Goal: Complete application form: Fill out and submit a form for a specific purpose

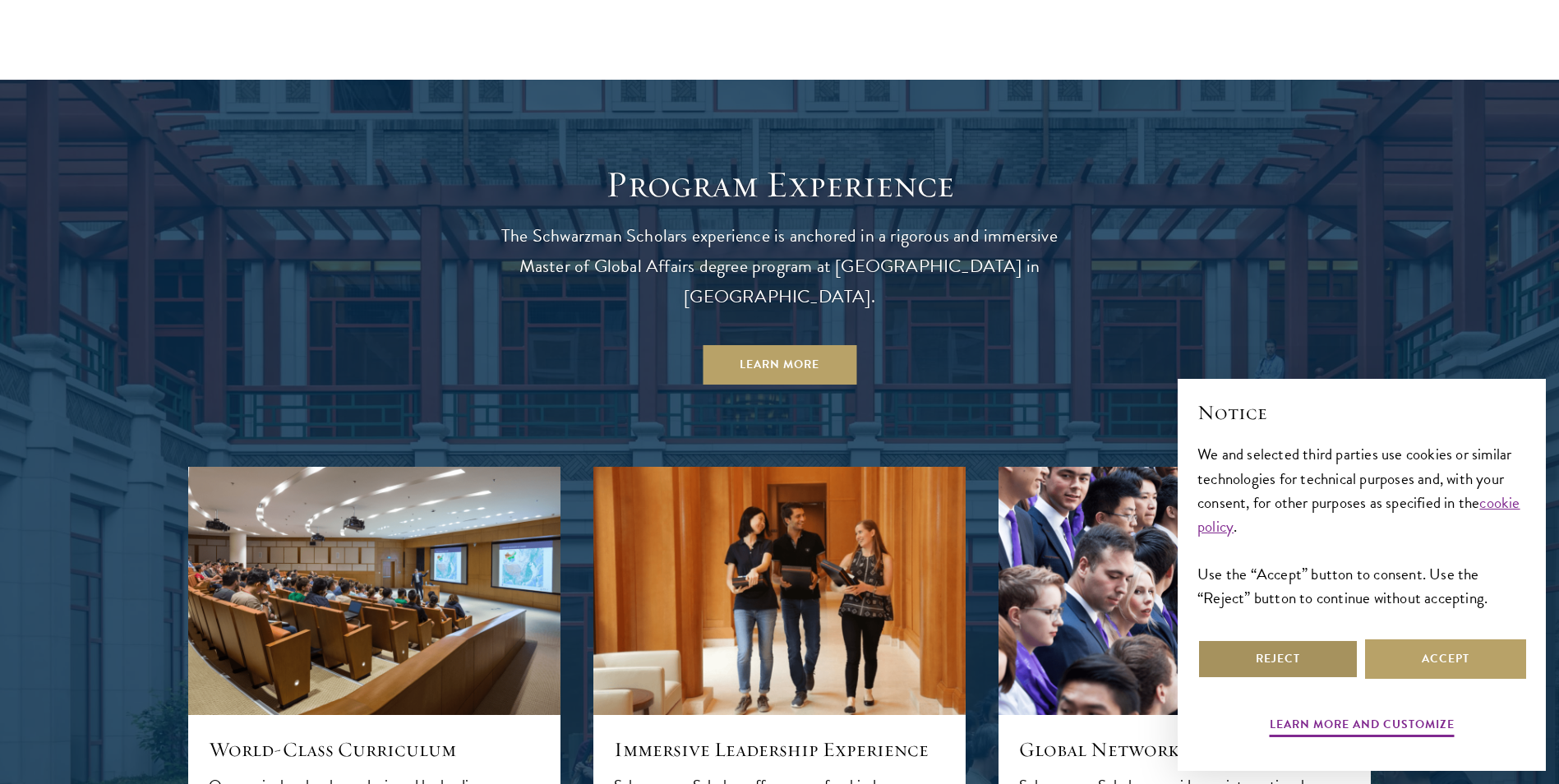
click at [1326, 663] on button "Reject" at bounding box center [1278, 659] width 161 height 40
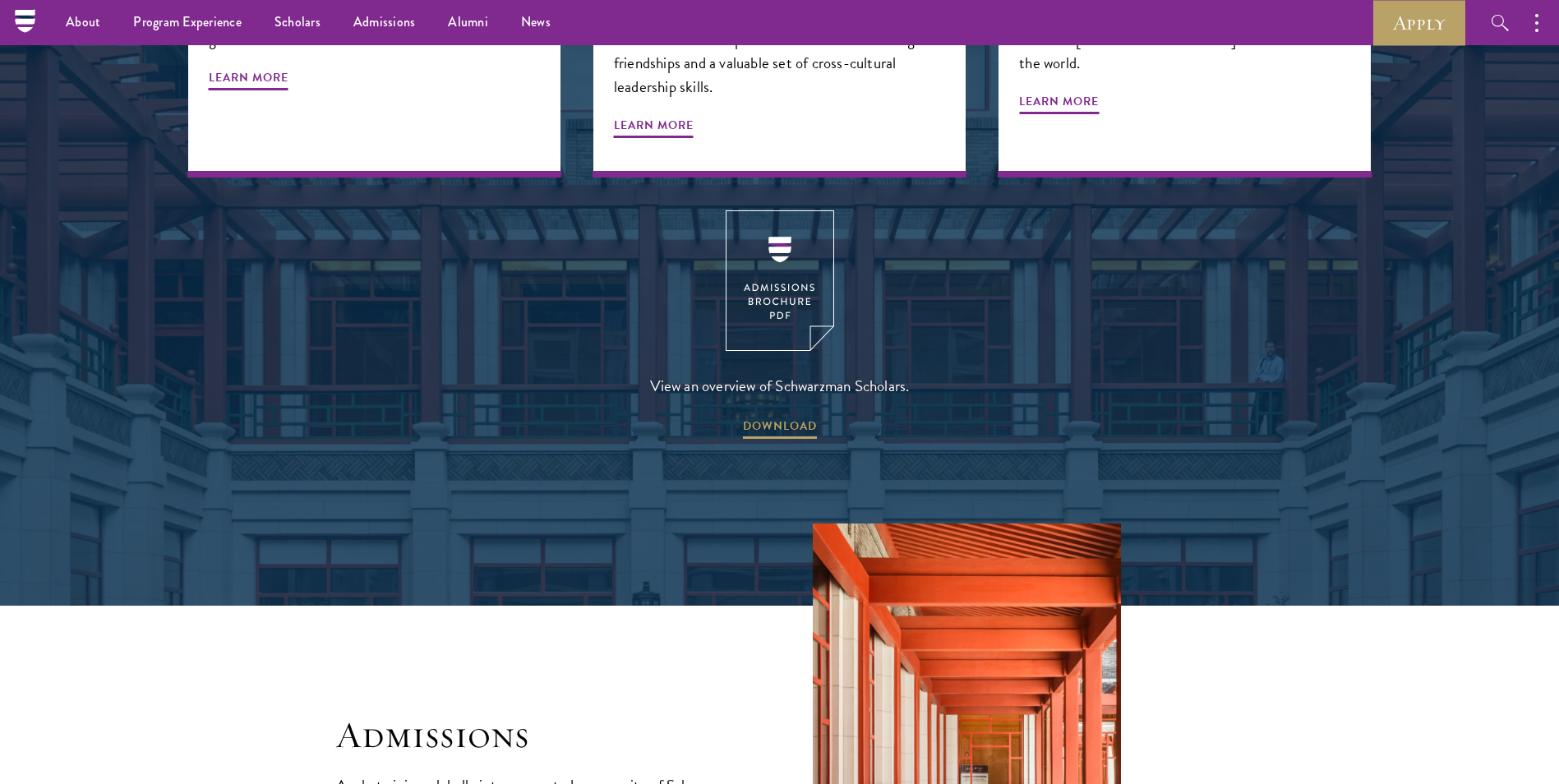
scroll to position [2098, 0]
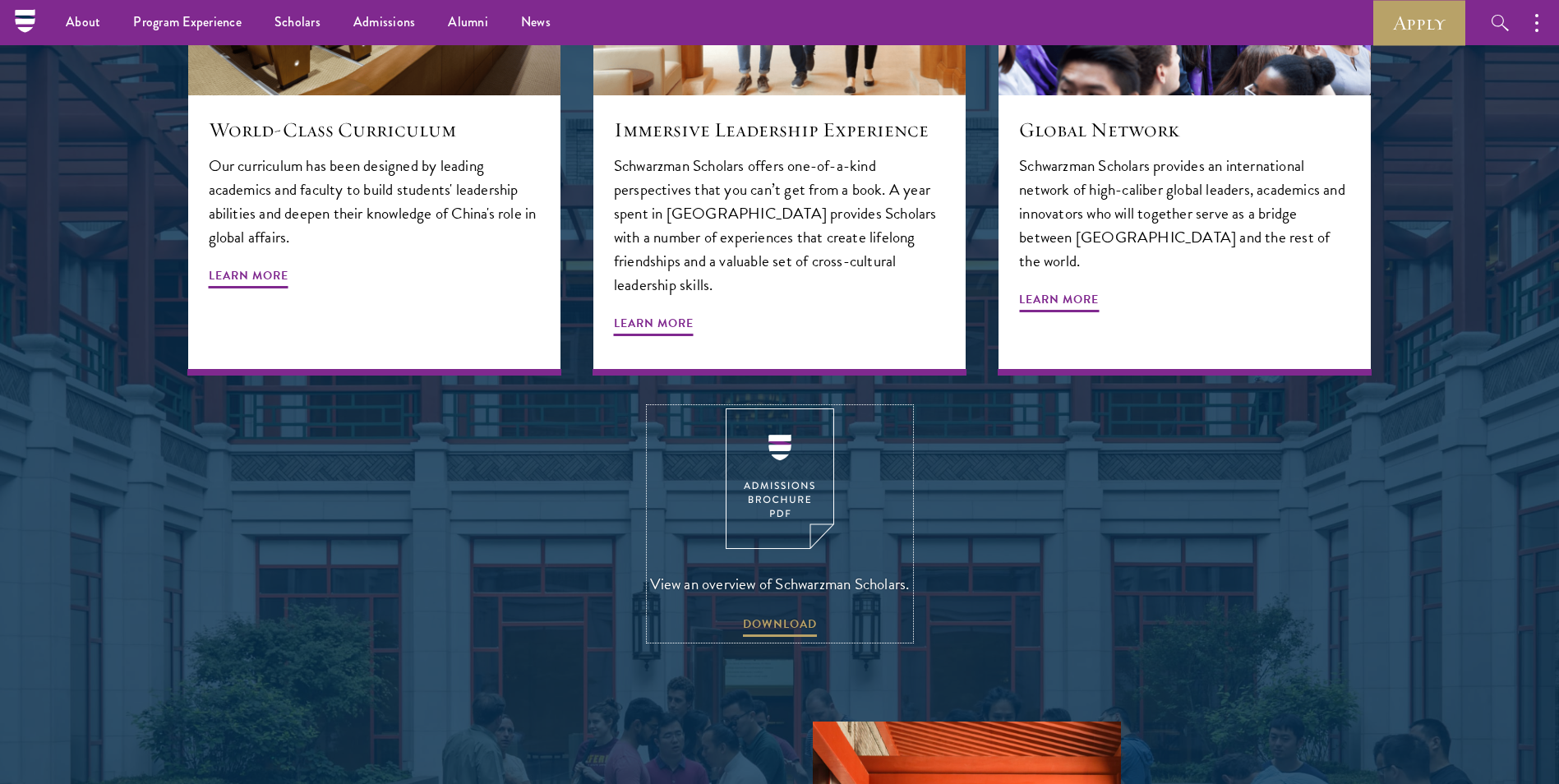
click at [767, 515] on link "View an overview of Schwarzman Scholars. DOWNLOAD" at bounding box center [780, 523] width 260 height 231
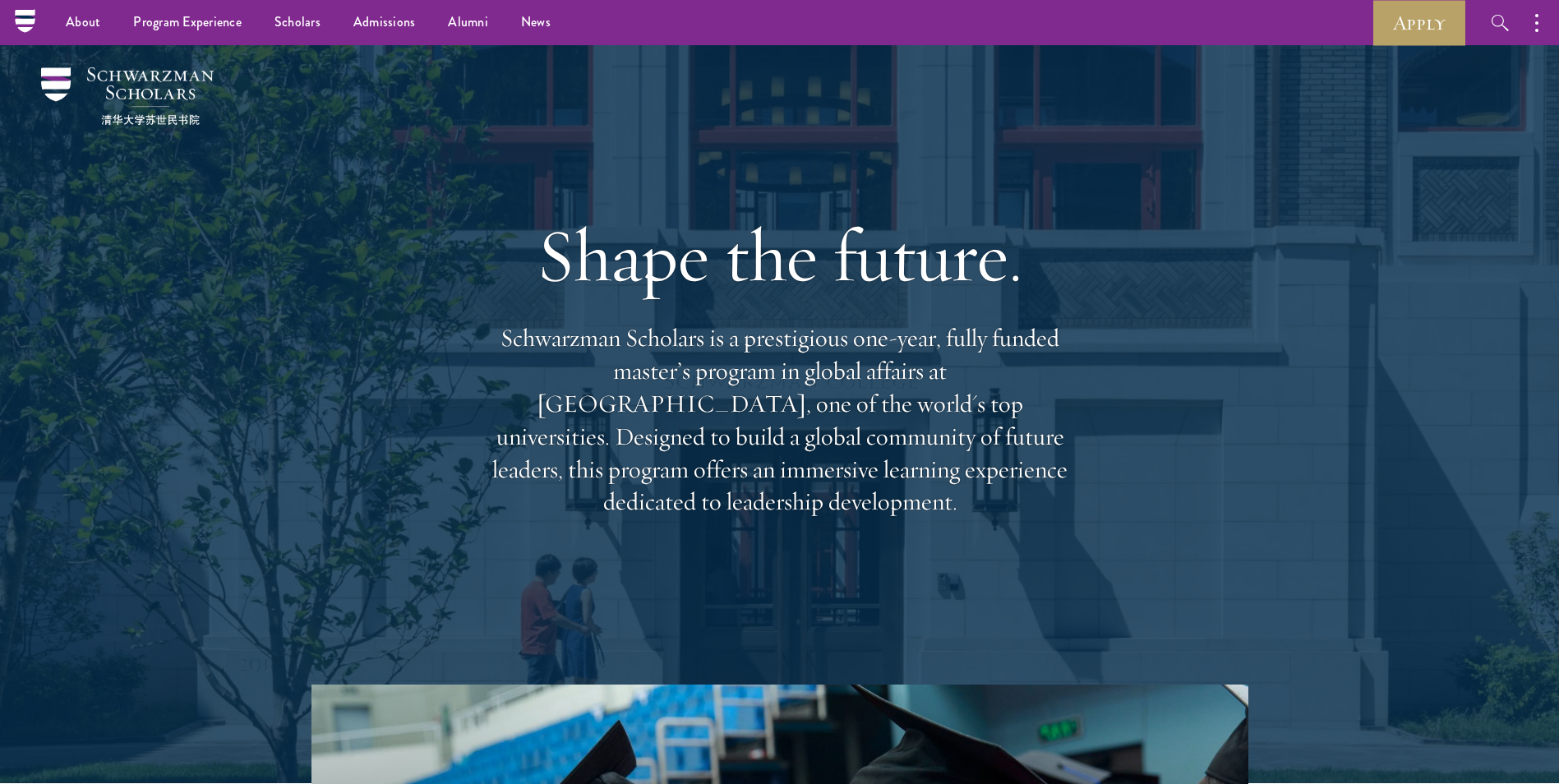
scroll to position [0, 0]
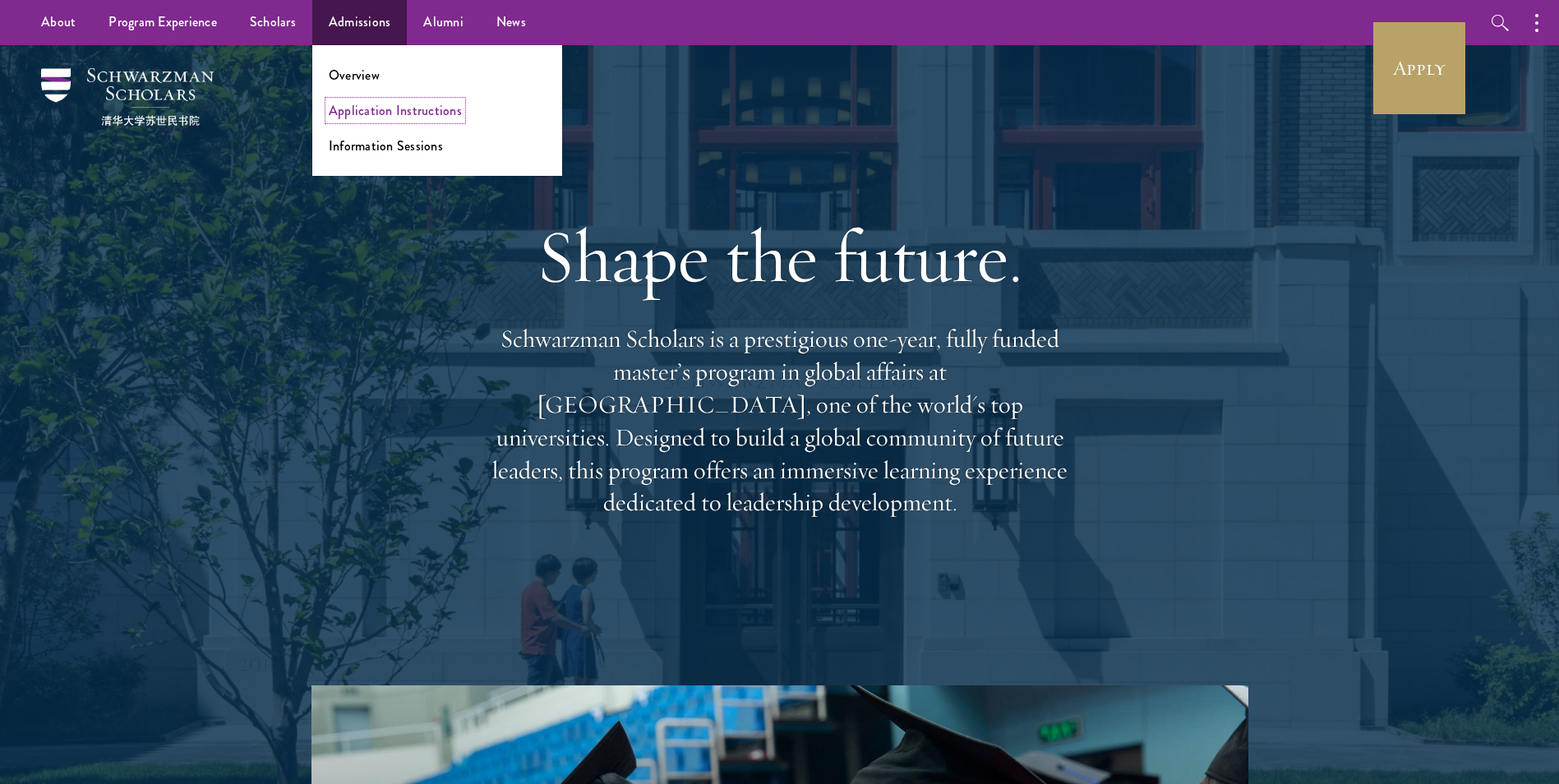
click at [353, 112] on link "Application Instructions" at bounding box center [395, 110] width 133 height 19
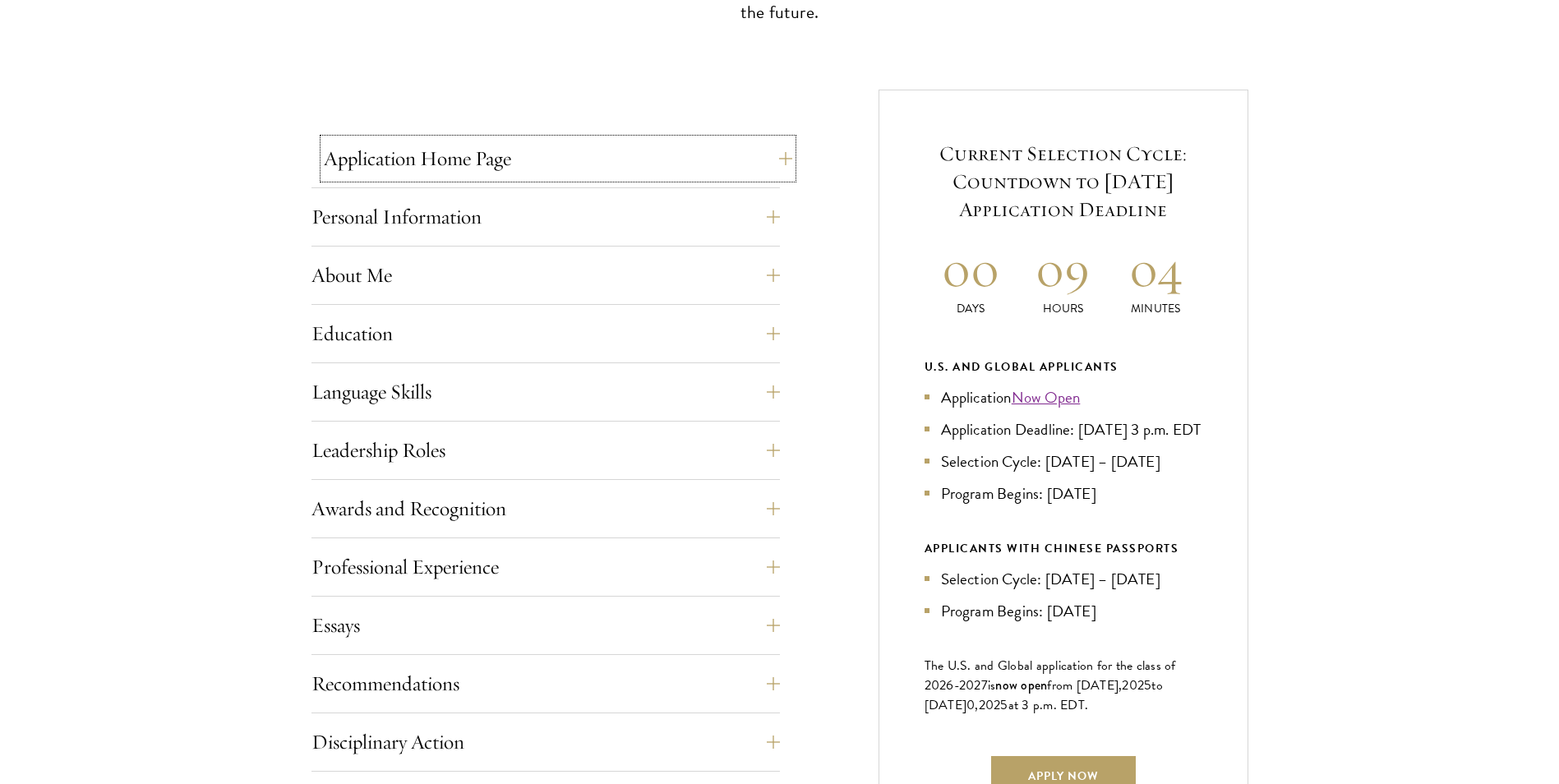
click at [716, 175] on button "Application Home Page" at bounding box center [558, 158] width 468 height 40
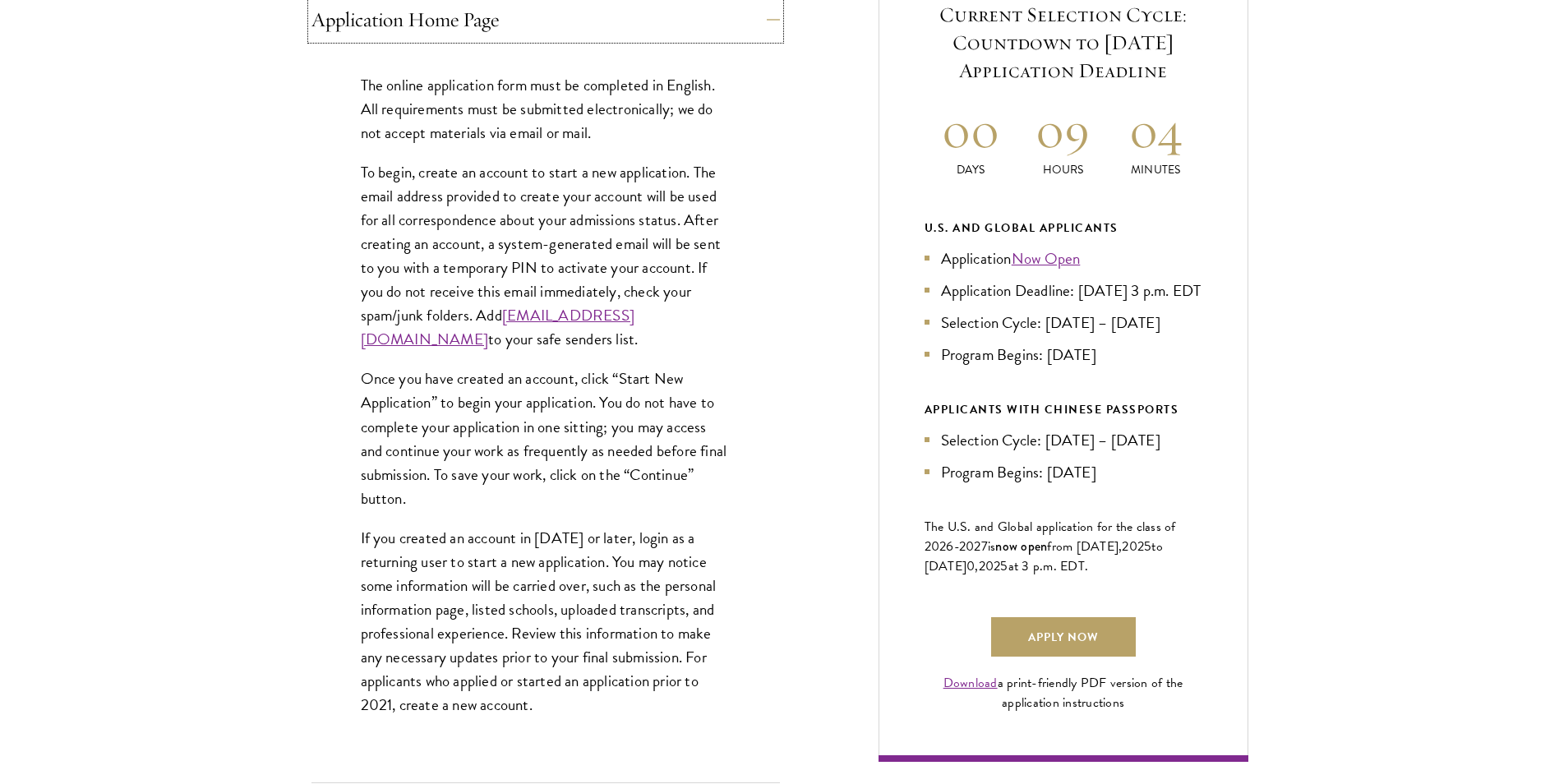
scroll to position [739, 0]
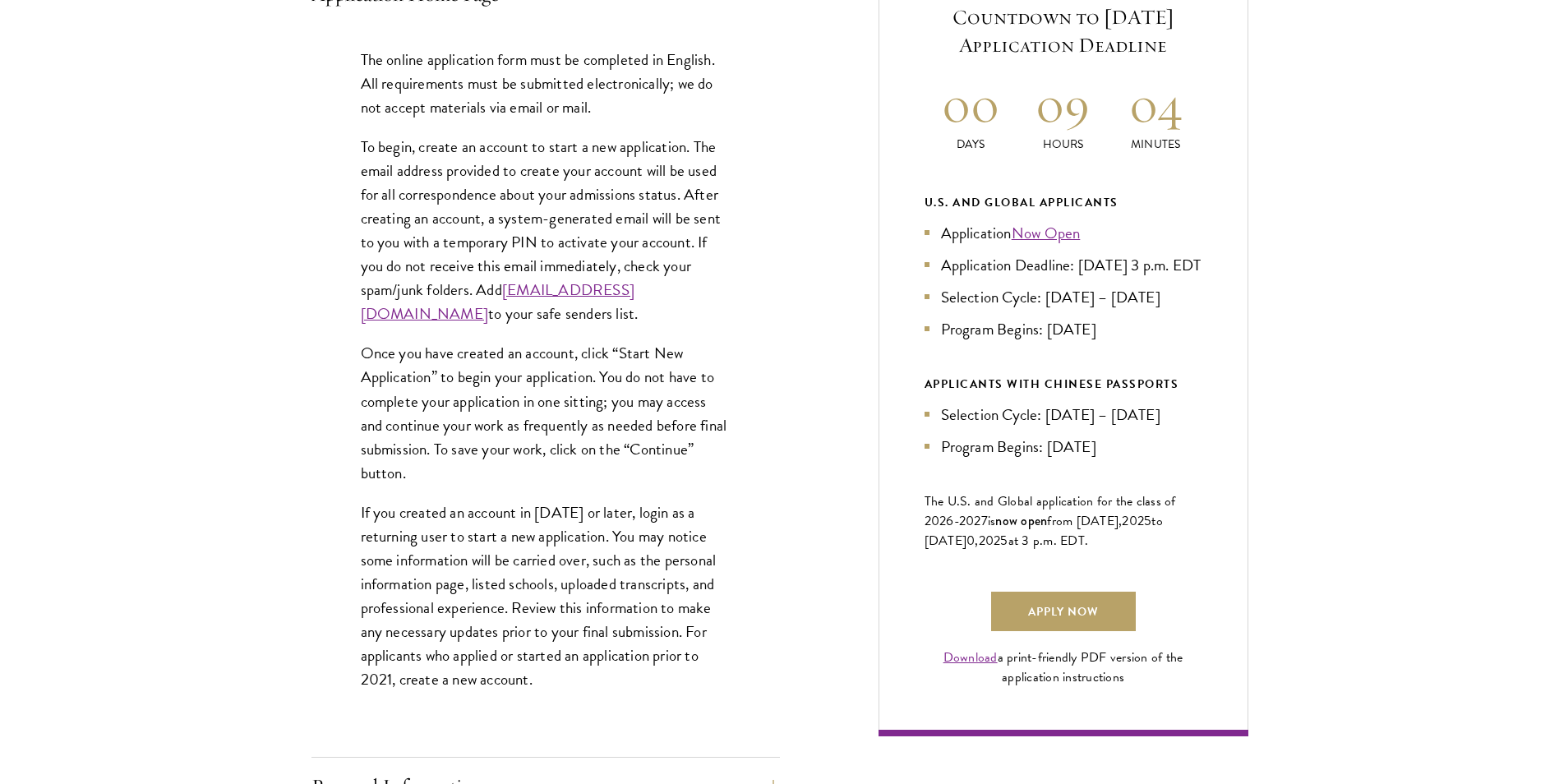
drag, startPoint x: 1025, startPoint y: 295, endPoint x: 1189, endPoint y: 262, distance: 167.3
click at [1189, 262] on li "Application Deadline: Sept 10, 2025 at 3 p.m. EDT" at bounding box center [1063, 265] width 278 height 24
click at [870, 525] on div "Application Home Page The online application form must be completed in English.…" at bounding box center [780, 779] width 937 height 1707
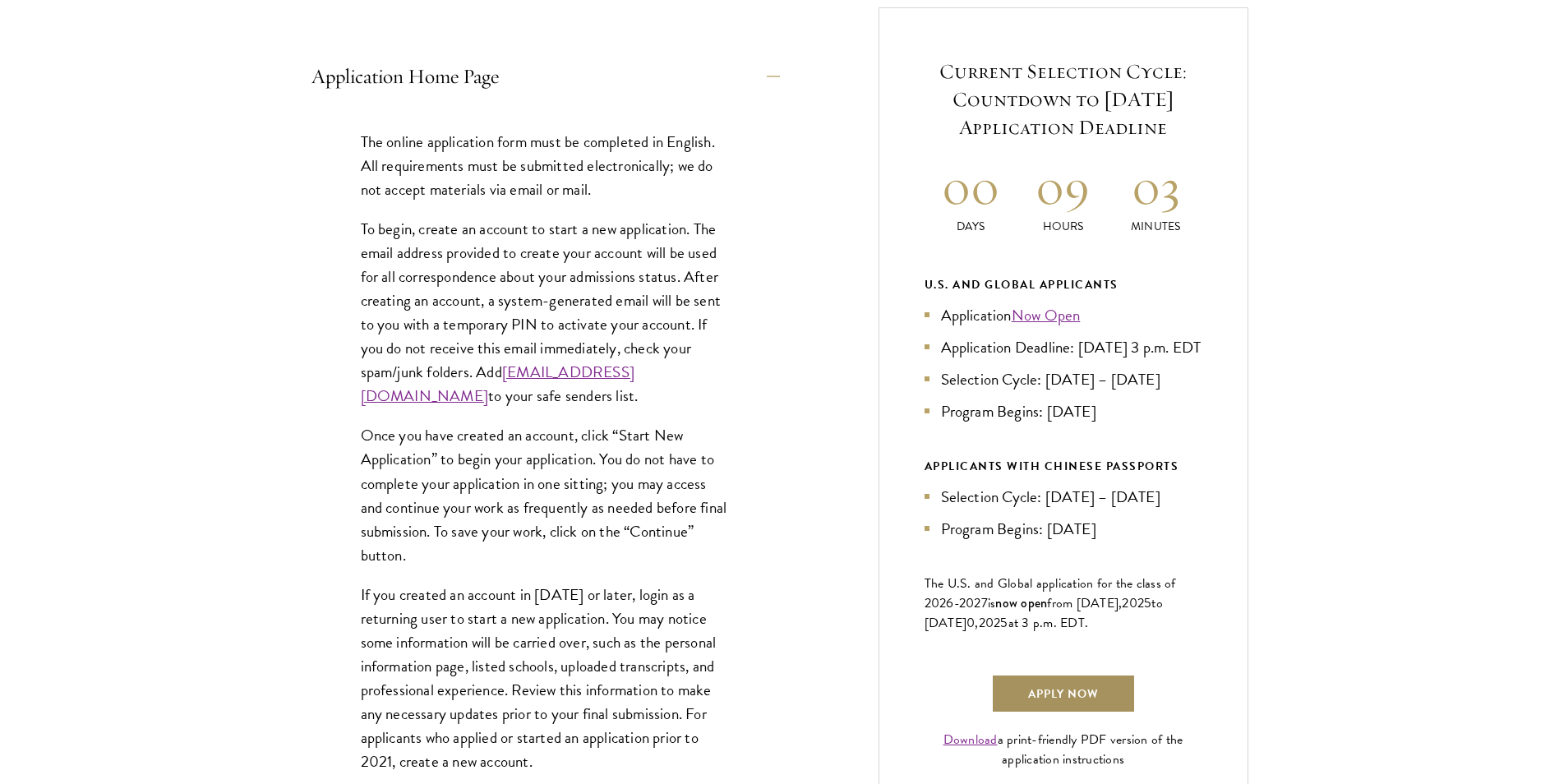
scroll to position [822, 0]
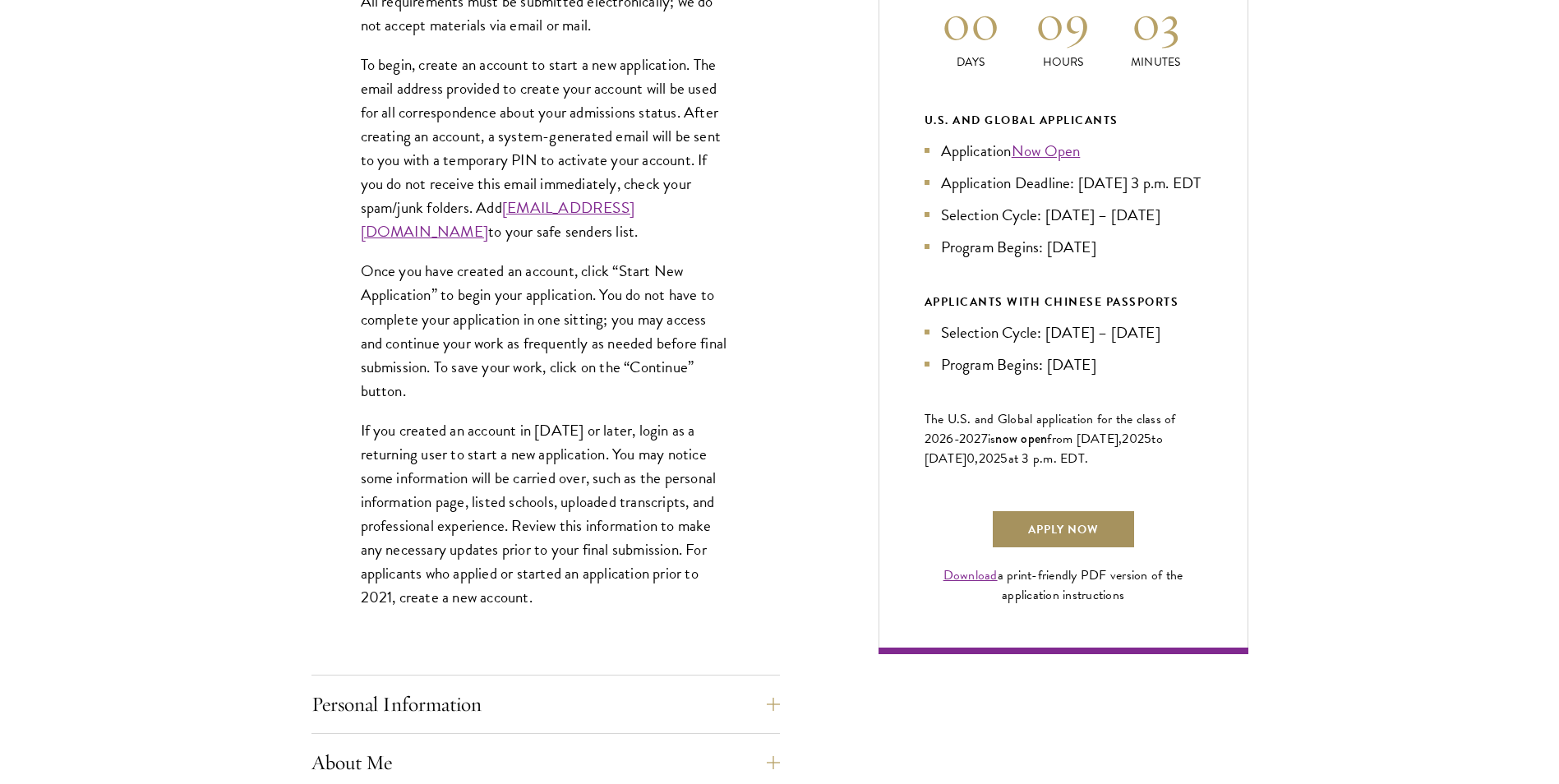
click at [1064, 549] on link "Apply Now" at bounding box center [1063, 529] width 145 height 40
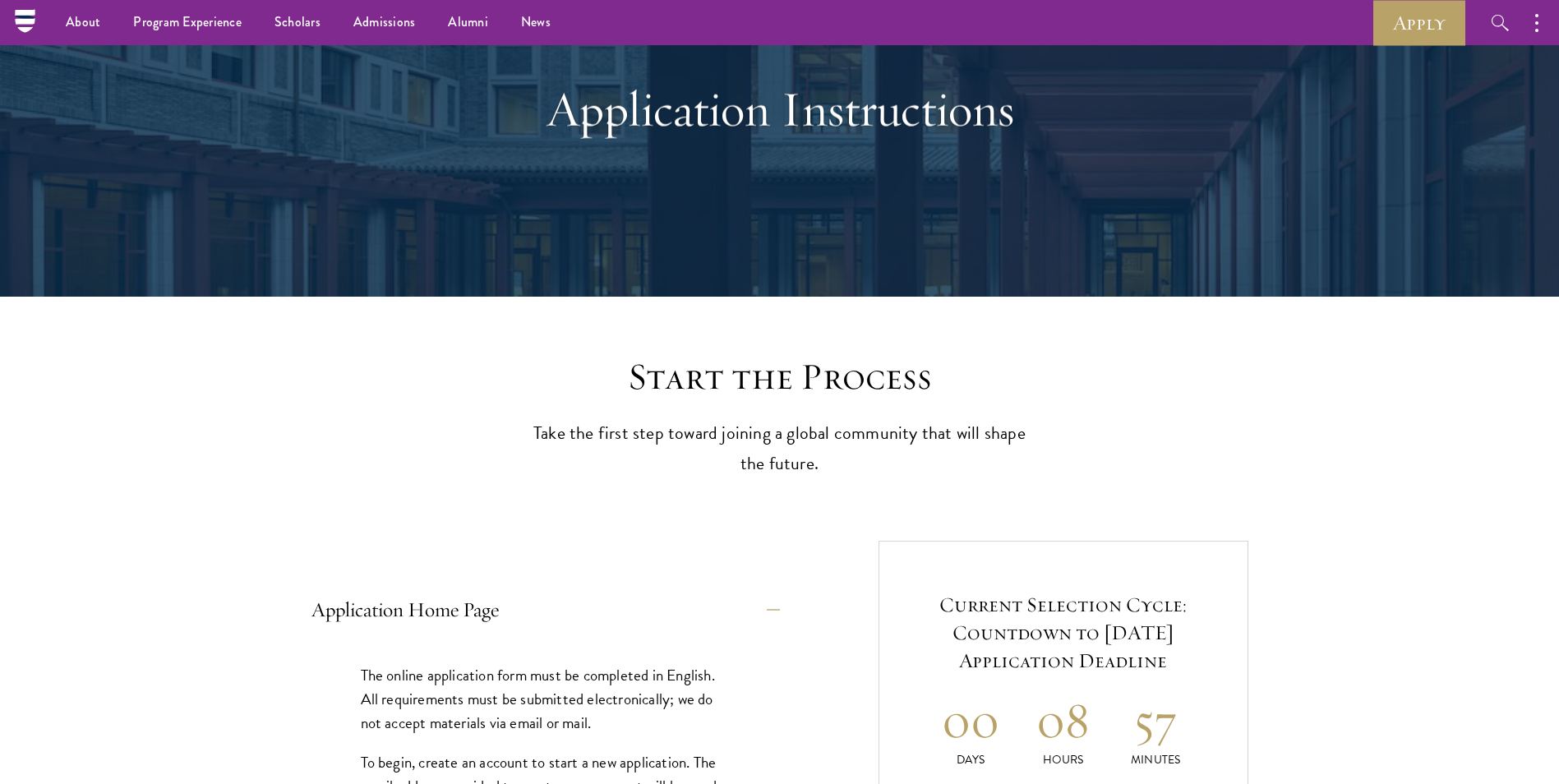
scroll to position [0, 0]
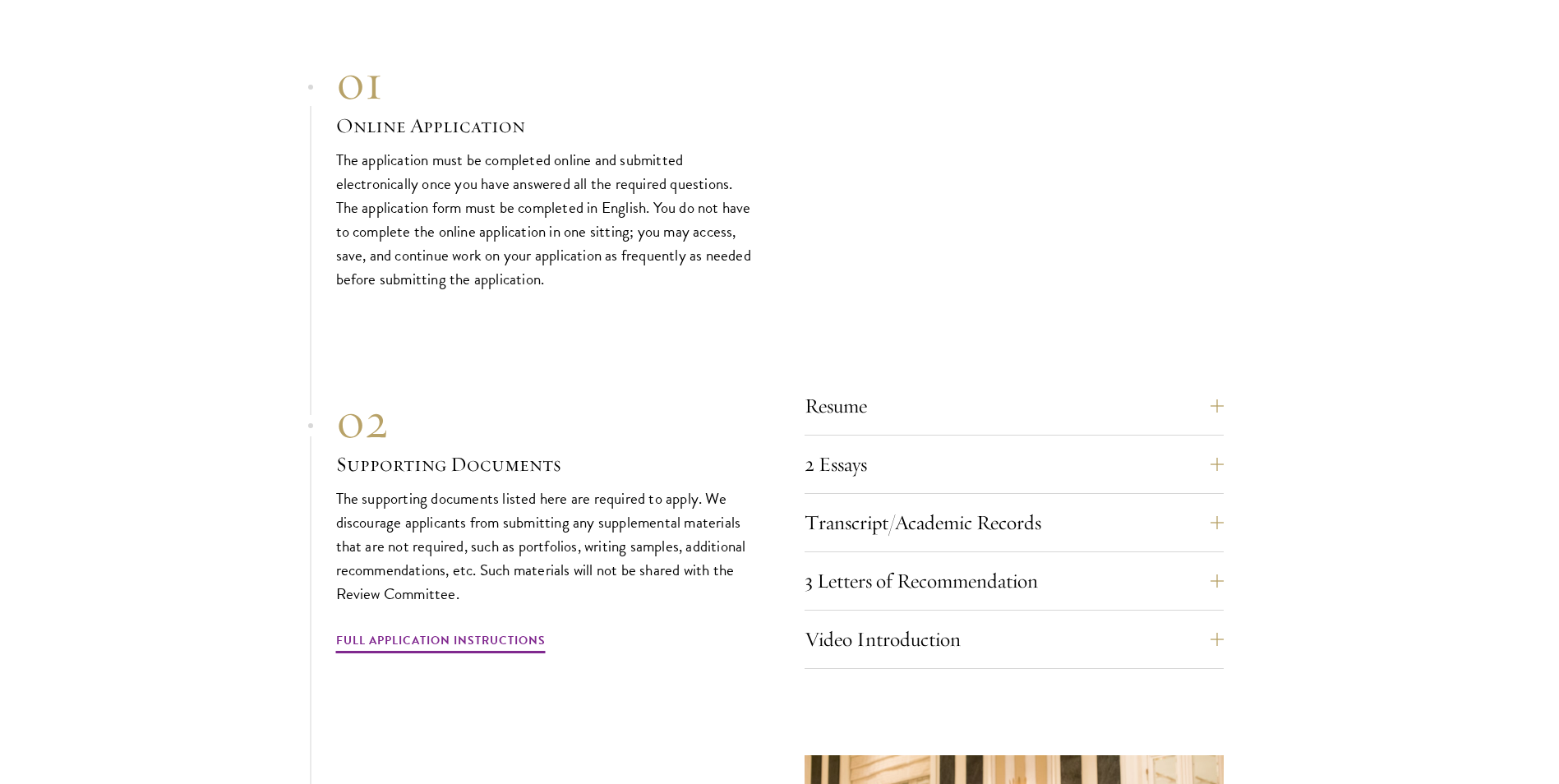
scroll to position [5176, 0]
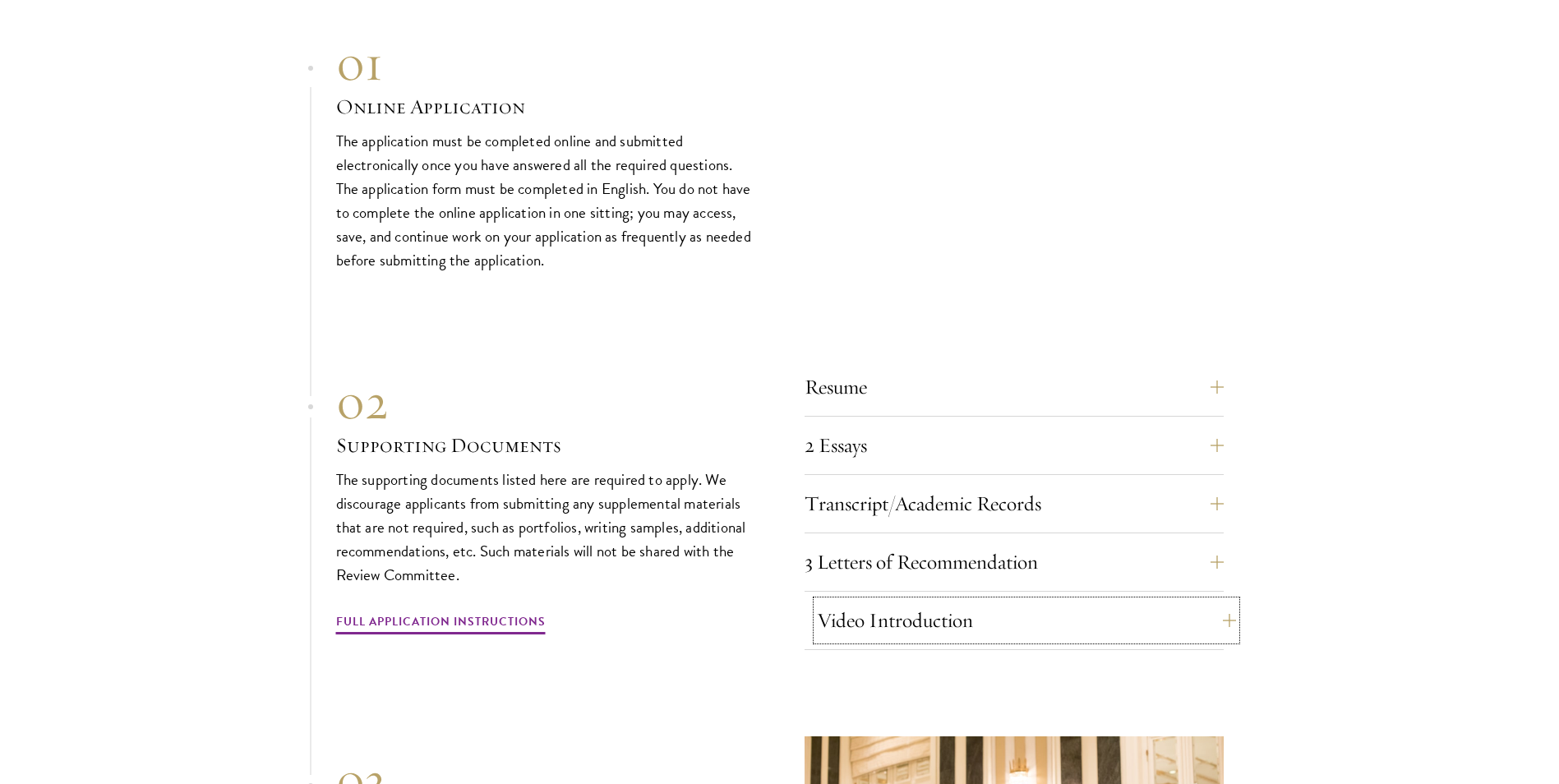
click at [1220, 612] on button "Video Introduction" at bounding box center [1026, 620] width 419 height 40
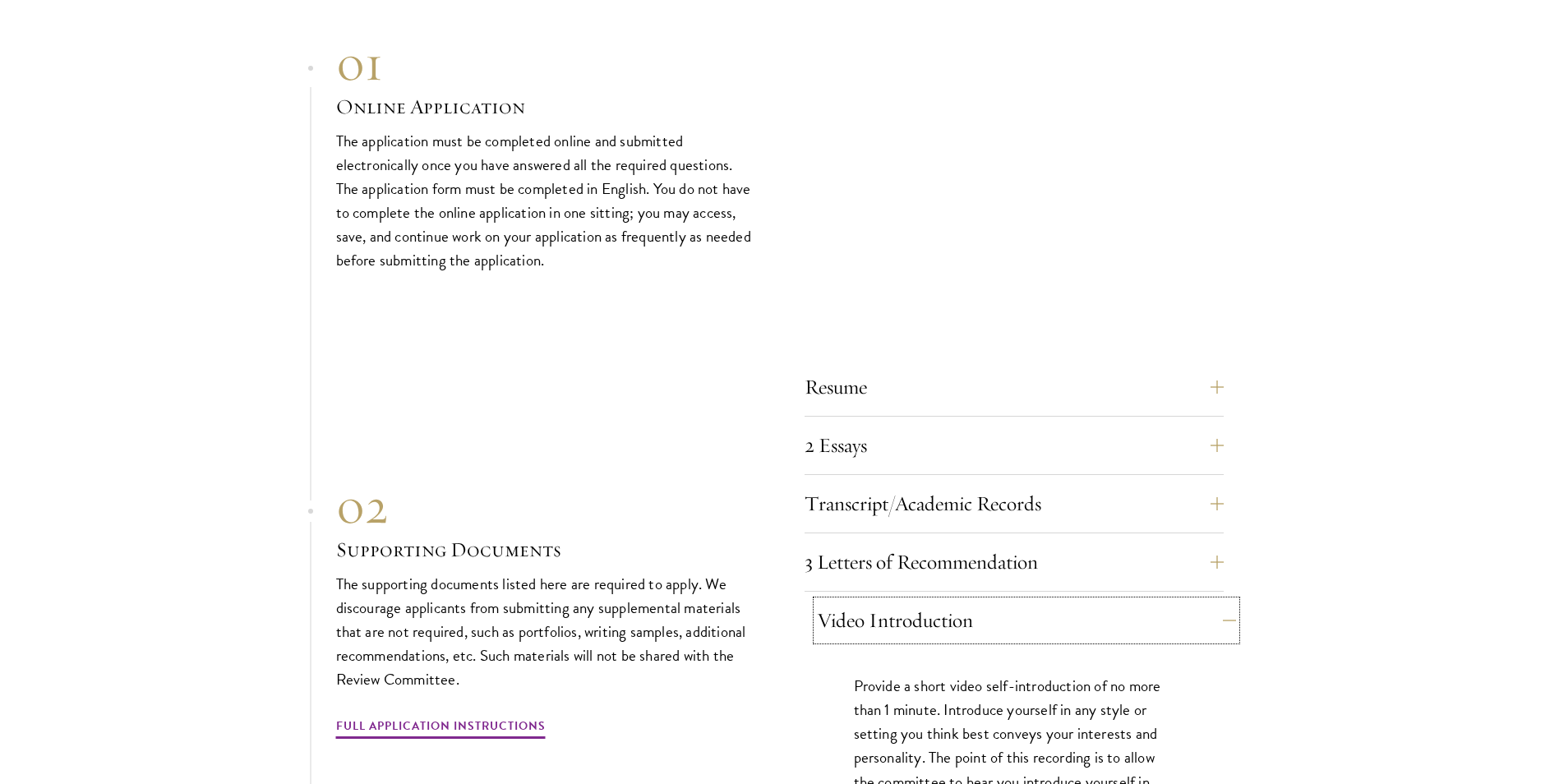
click at [1220, 613] on button "Video Introduction" at bounding box center [1026, 620] width 419 height 40
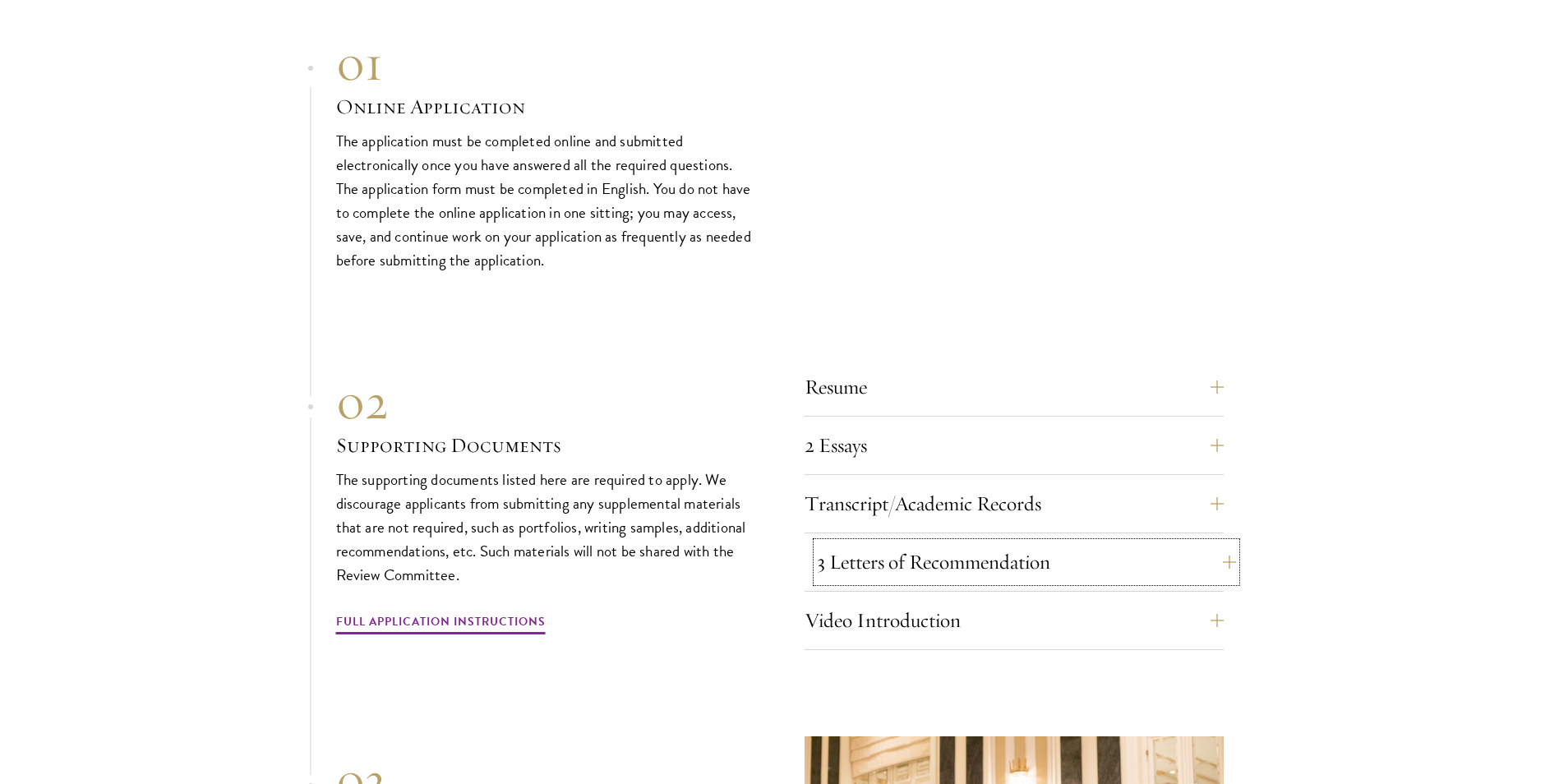
click at [1219, 546] on button "3 Letters of Recommendation" at bounding box center [1026, 562] width 419 height 40
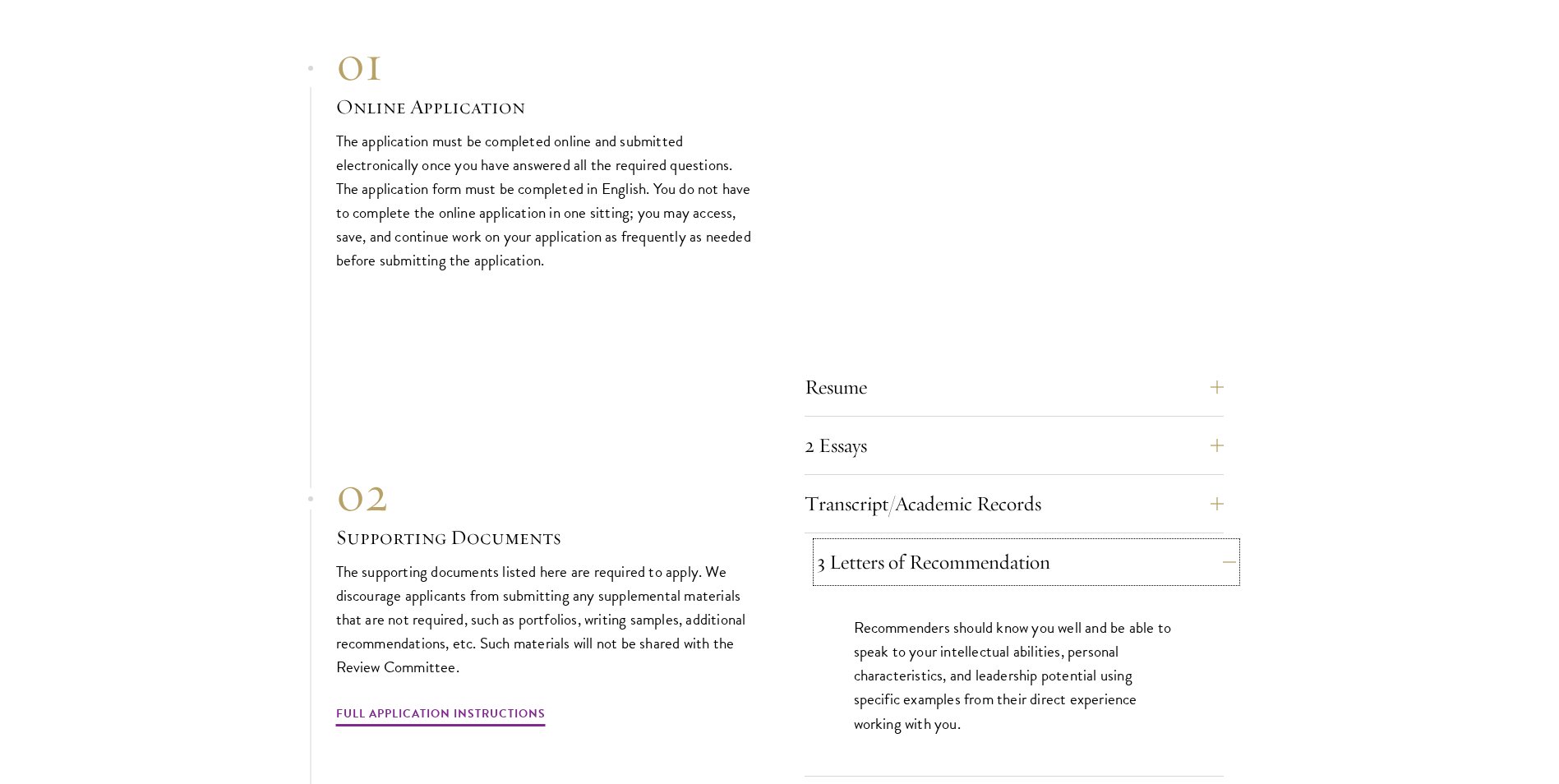
click at [1219, 546] on button "3 Letters of Recommendation" at bounding box center [1026, 562] width 419 height 40
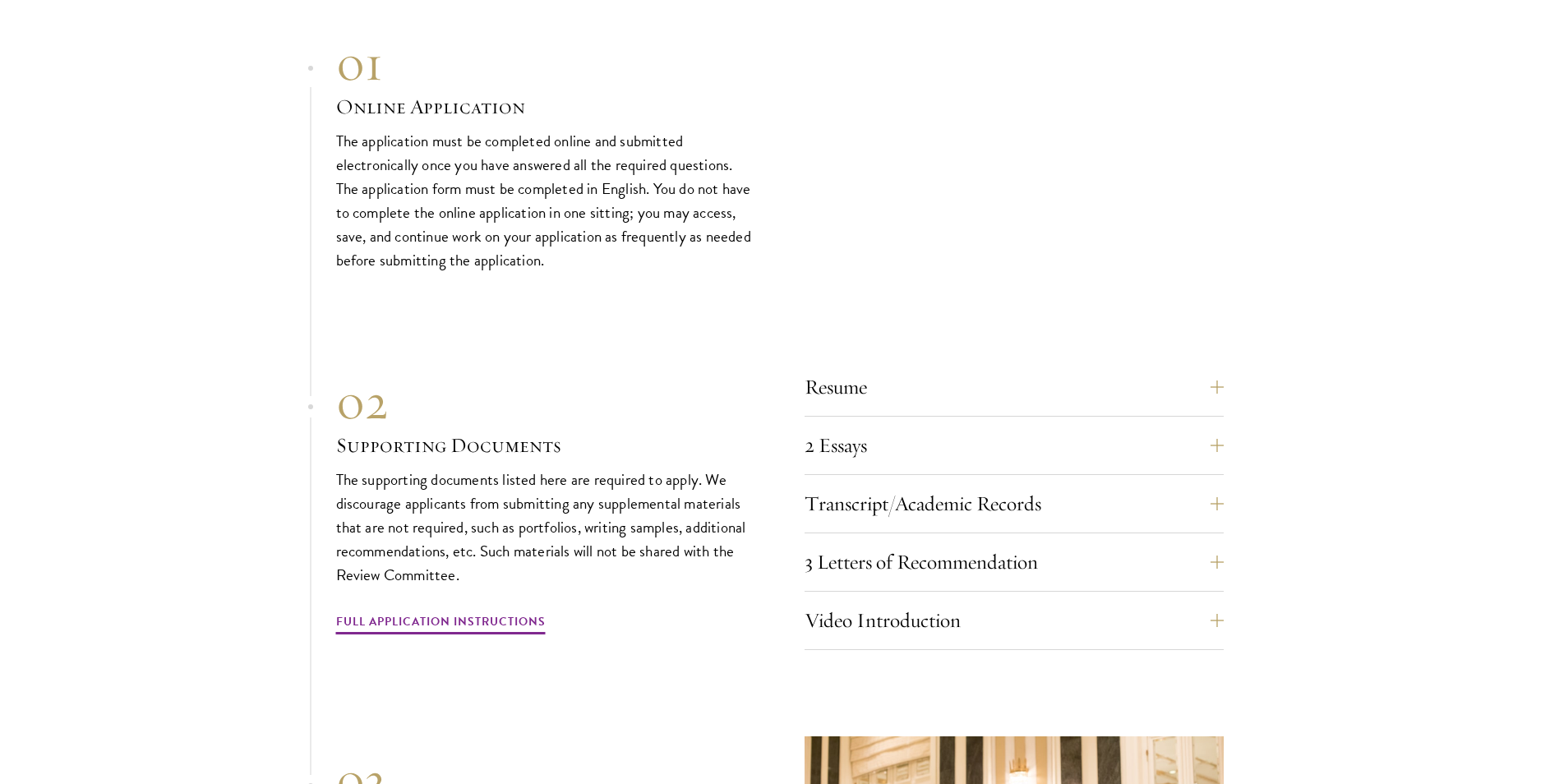
click at [1224, 487] on section "01 Online Application 01 Online Application The application must be completed o…" at bounding box center [779, 542] width 1559 height 1017
click at [1222, 493] on button "Transcript/Academic Records" at bounding box center [1026, 503] width 419 height 40
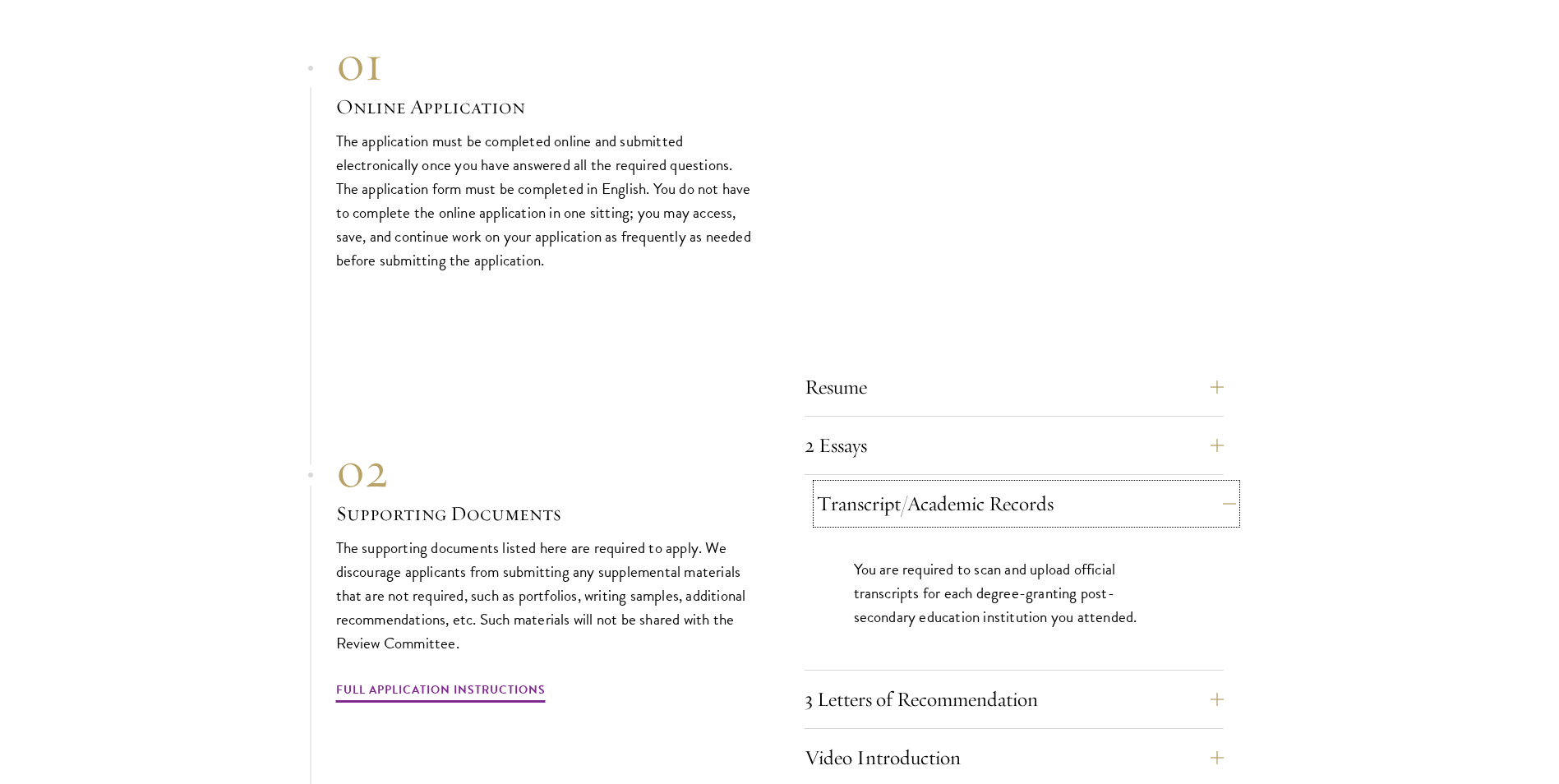
click at [1222, 493] on button "Transcript/Academic Records" at bounding box center [1026, 503] width 419 height 40
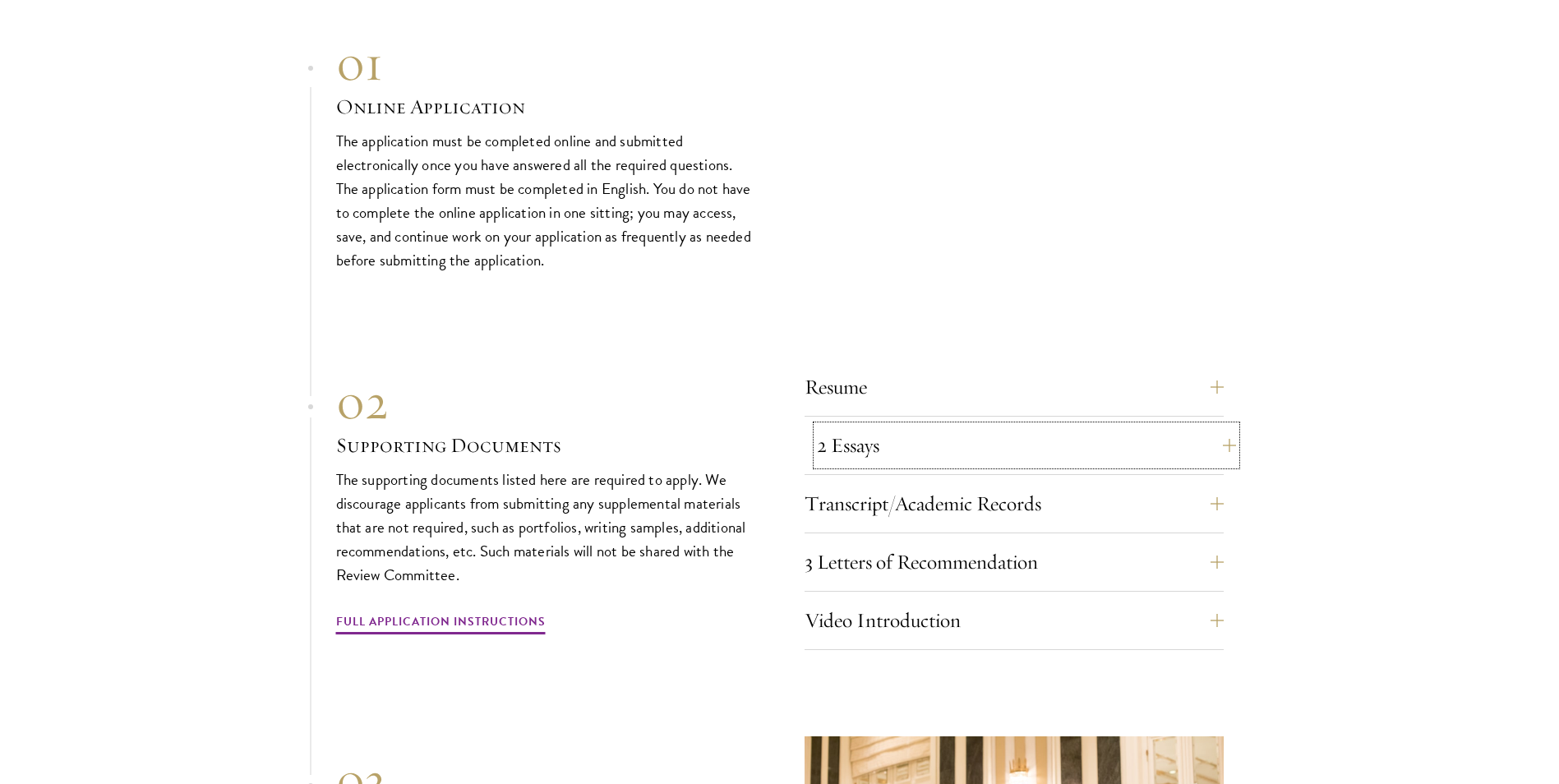
click at [1219, 433] on button "2 Essays" at bounding box center [1026, 446] width 419 height 40
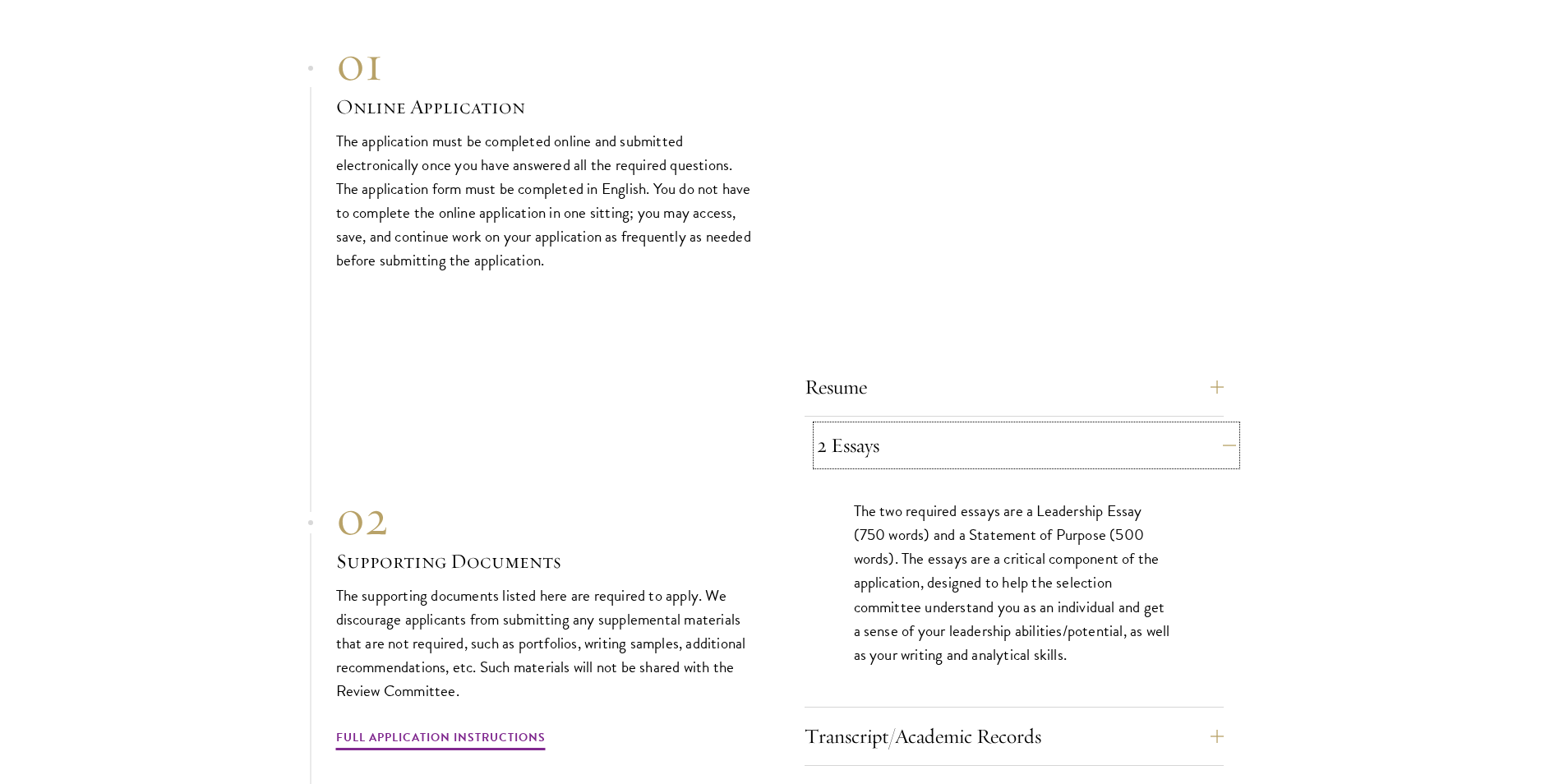
click at [1219, 433] on button "2 Essays" at bounding box center [1026, 446] width 419 height 40
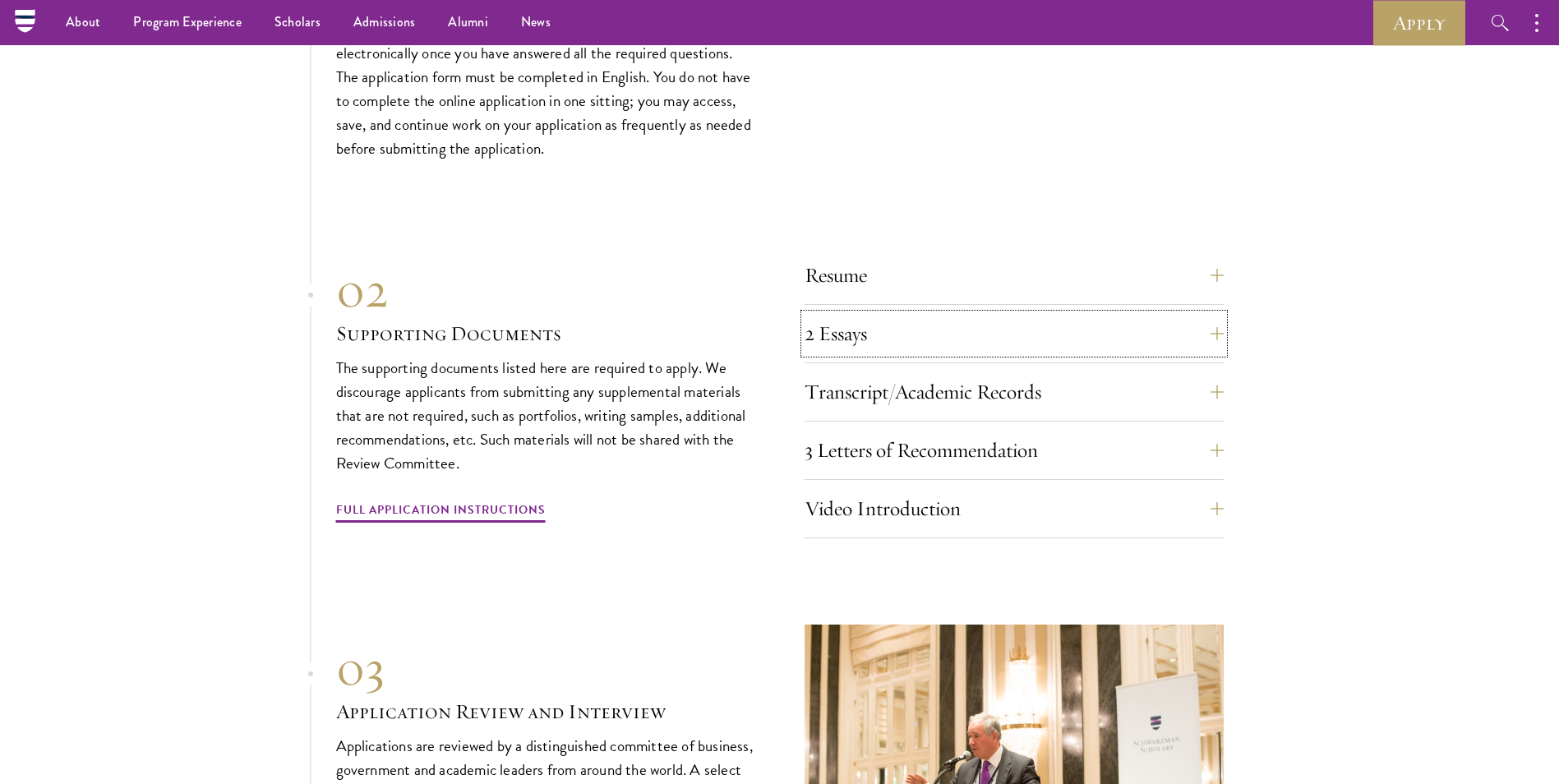
scroll to position [5258, 0]
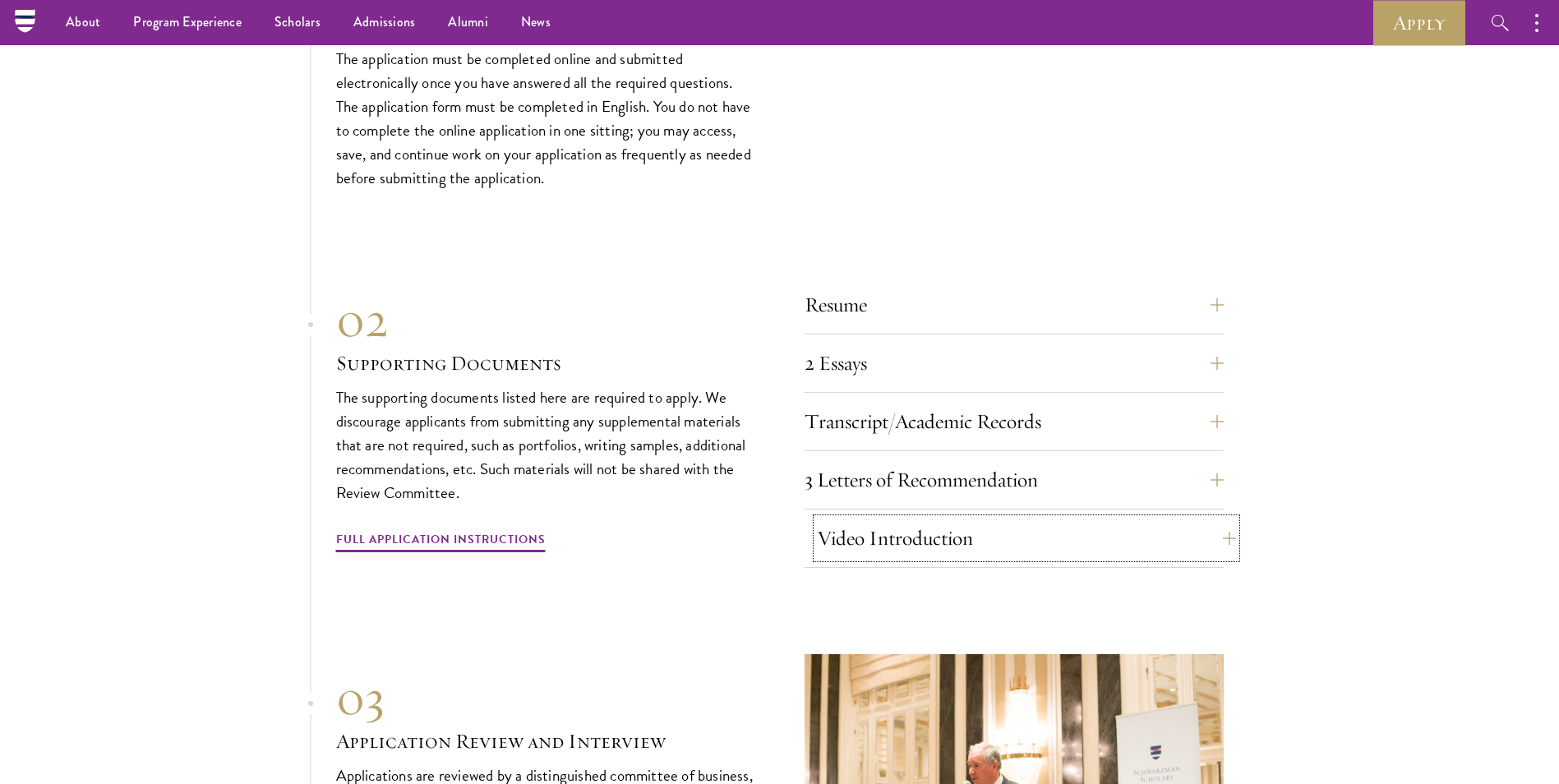
click at [1187, 526] on button "Video Introduction" at bounding box center [1026, 538] width 419 height 40
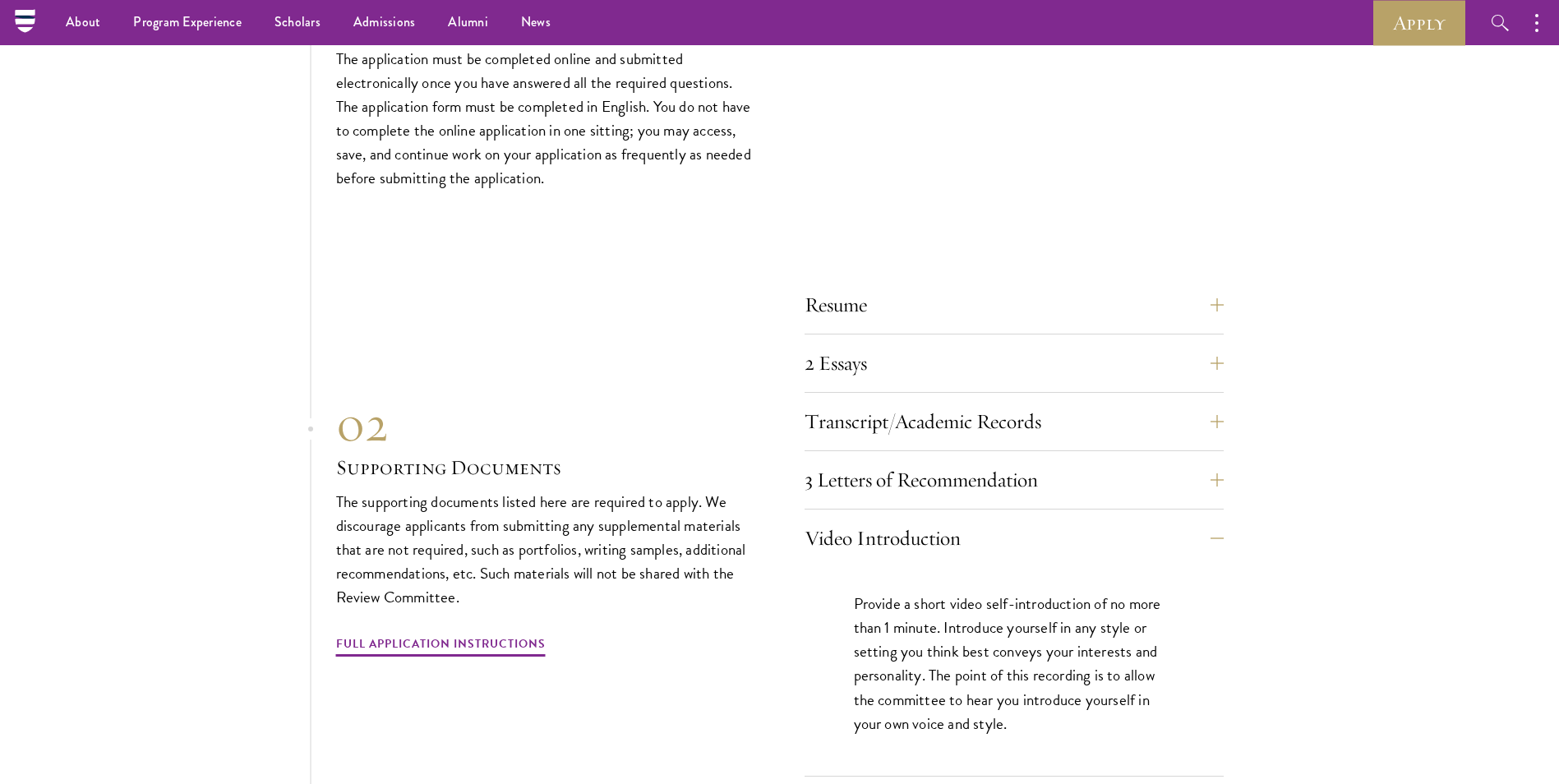
click at [686, 429] on div "02" at bounding box center [545, 423] width 419 height 59
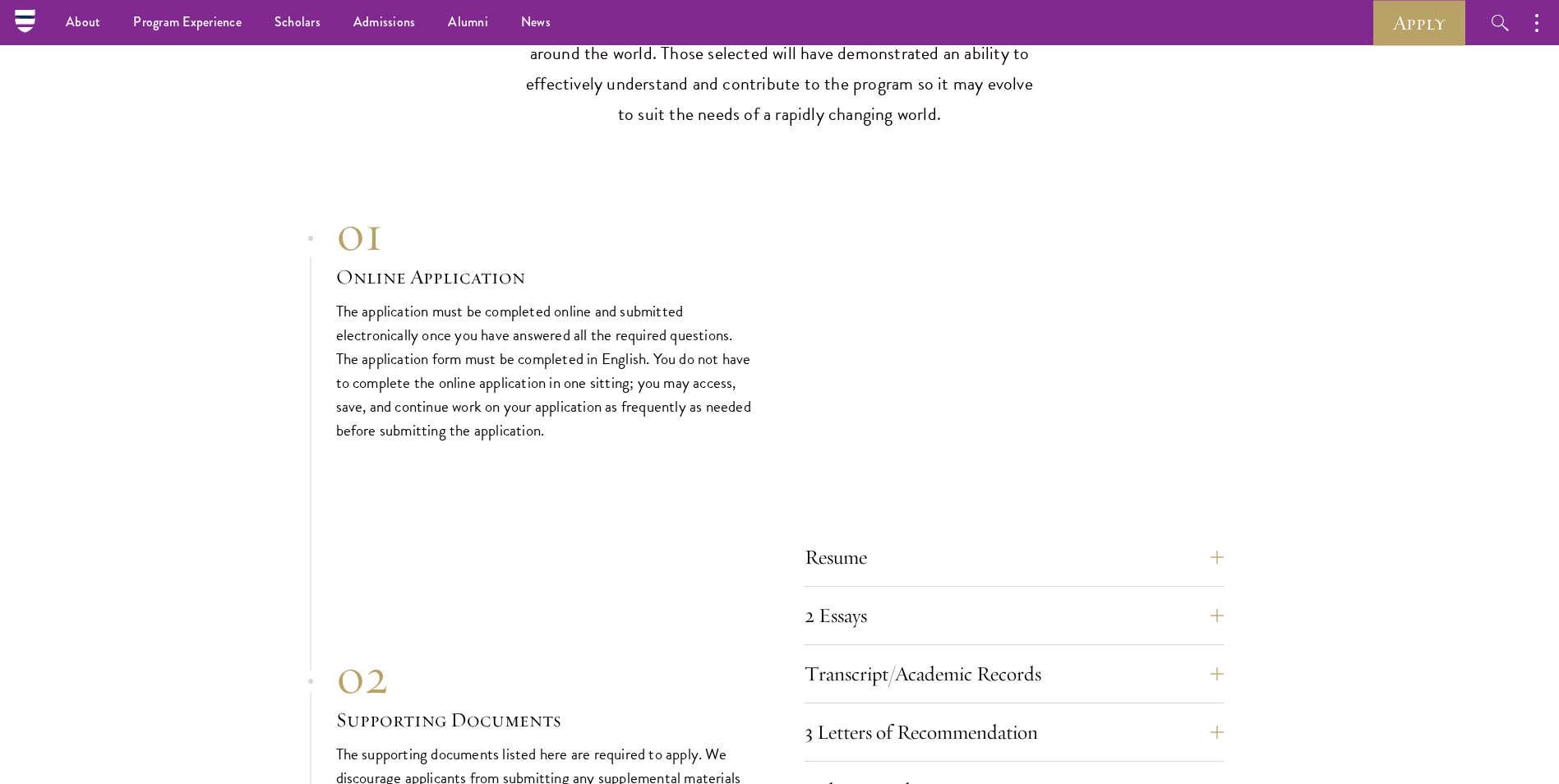
scroll to position [4765, 0]
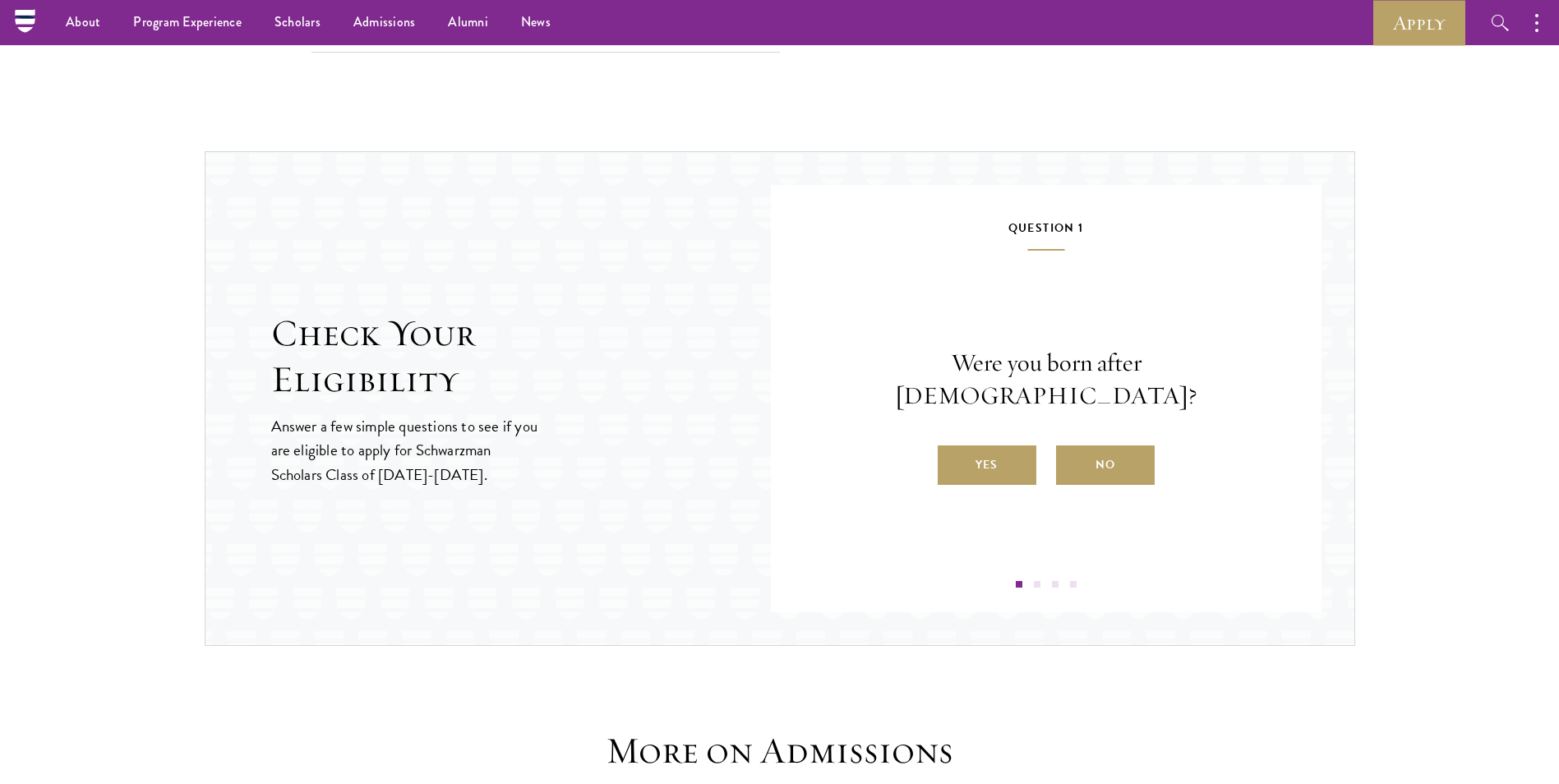
scroll to position [1572, 0]
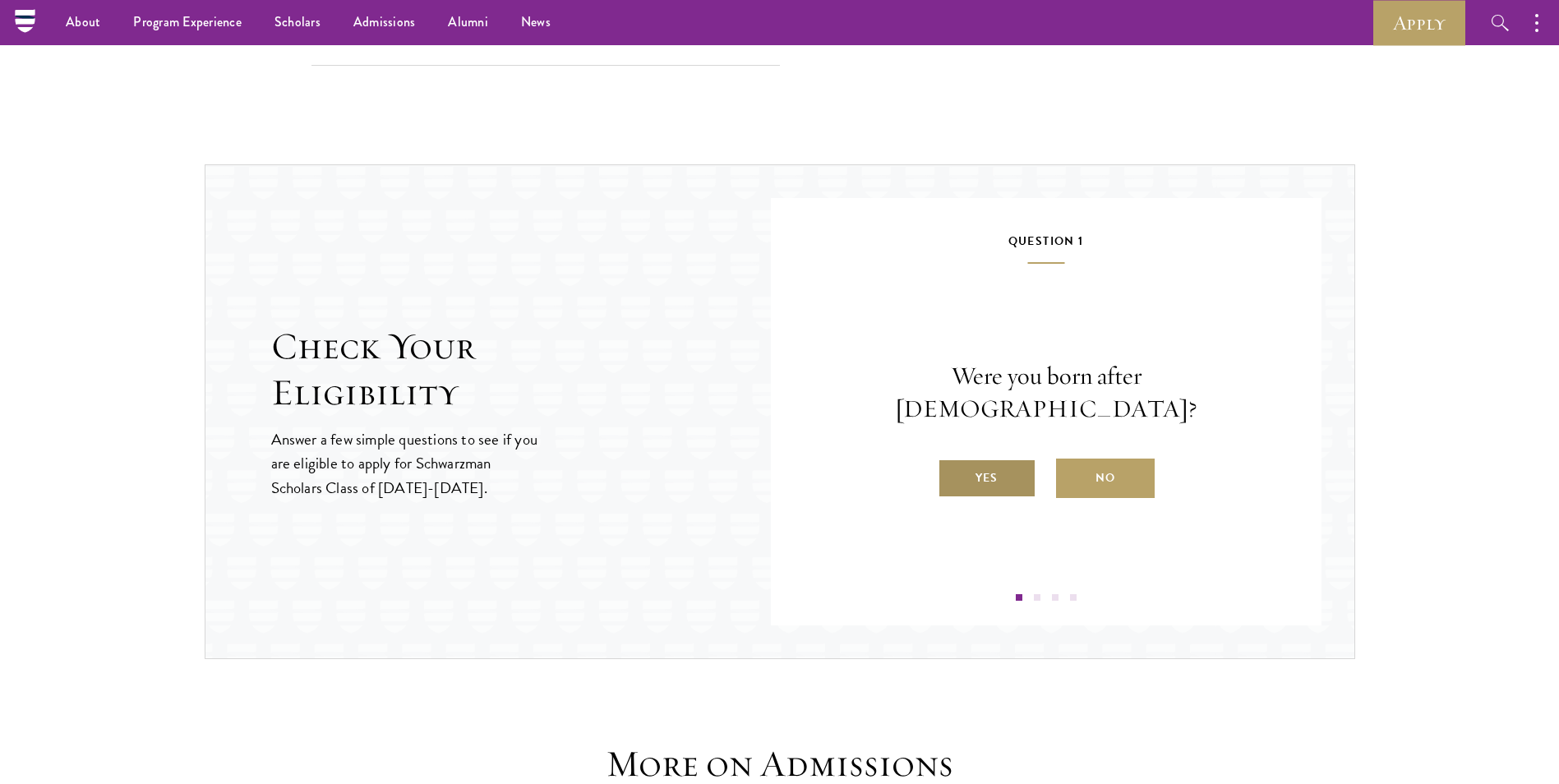
click at [1028, 468] on label "Yes" at bounding box center [987, 478] width 99 height 40
click at [952, 468] on input "Yes" at bounding box center [944, 467] width 15 height 15
click at [998, 466] on label "Yes" at bounding box center [987, 478] width 99 height 40
click at [952, 466] on input "Yes" at bounding box center [944, 467] width 15 height 15
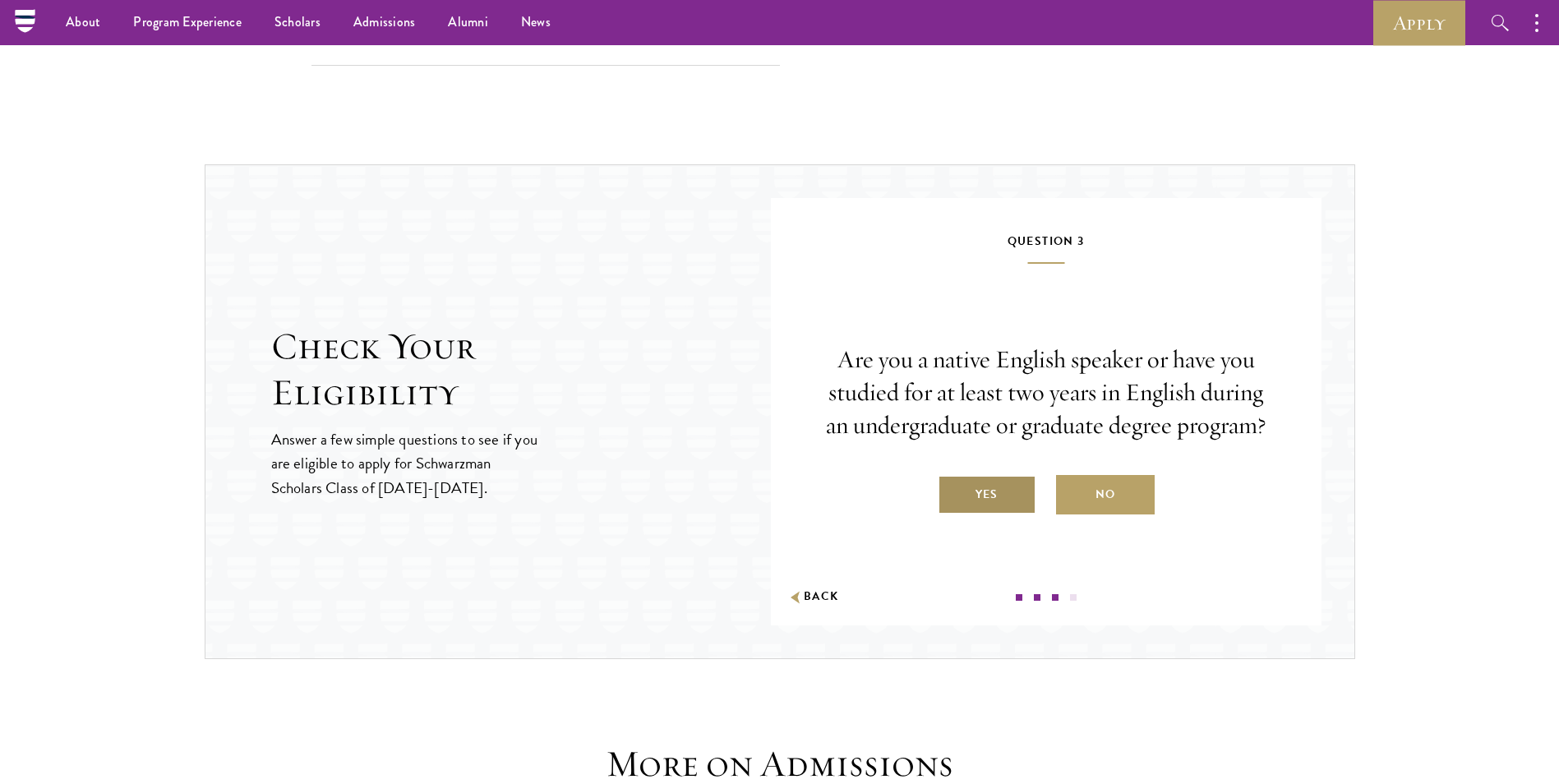
click at [957, 485] on label "Yes" at bounding box center [987, 495] width 99 height 40
click at [952, 485] on input "Yes" at bounding box center [944, 484] width 15 height 15
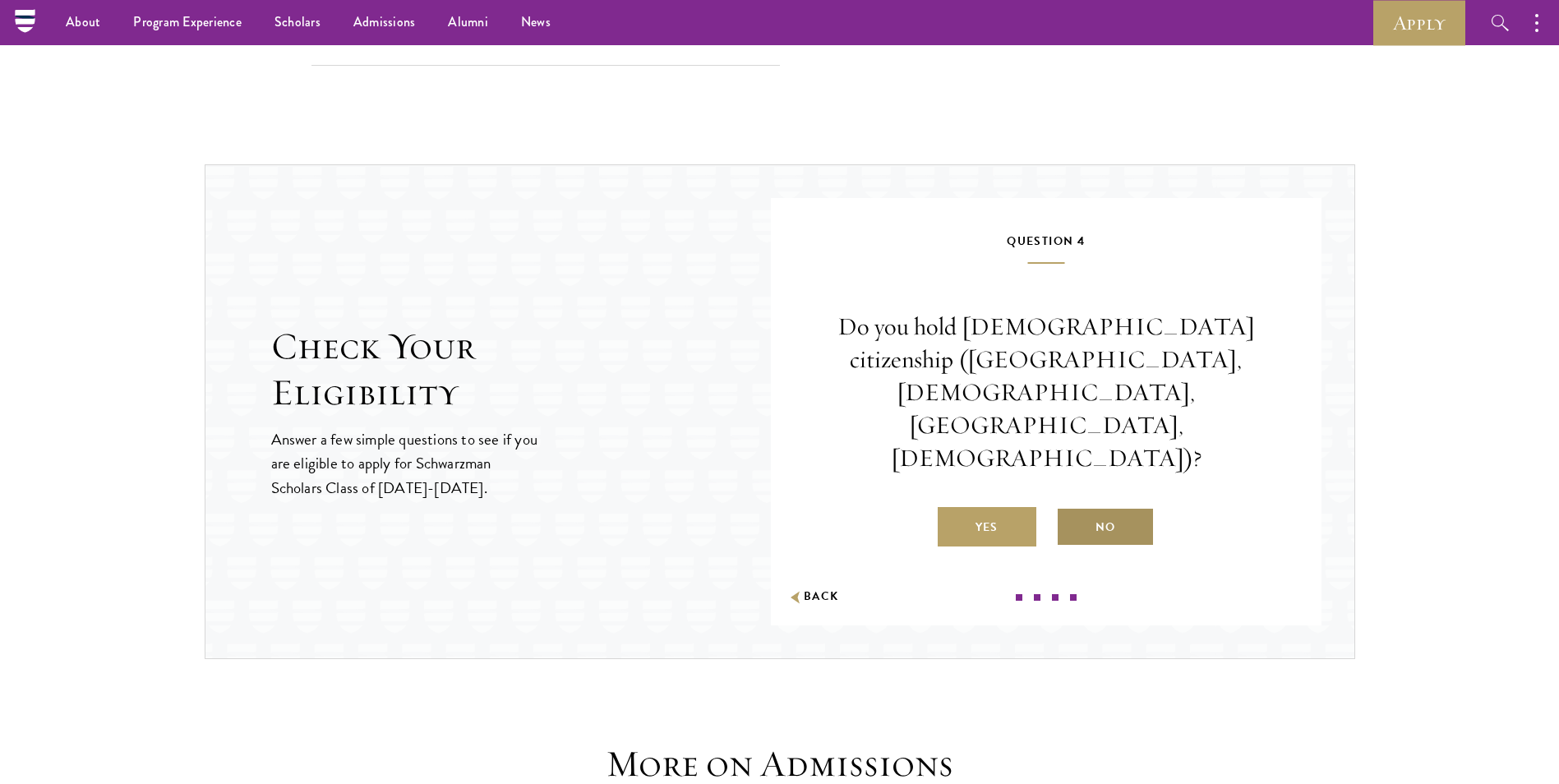
click at [1106, 507] on label "No" at bounding box center [1105, 527] width 99 height 40
click at [1071, 509] on input "No" at bounding box center [1063, 516] width 15 height 15
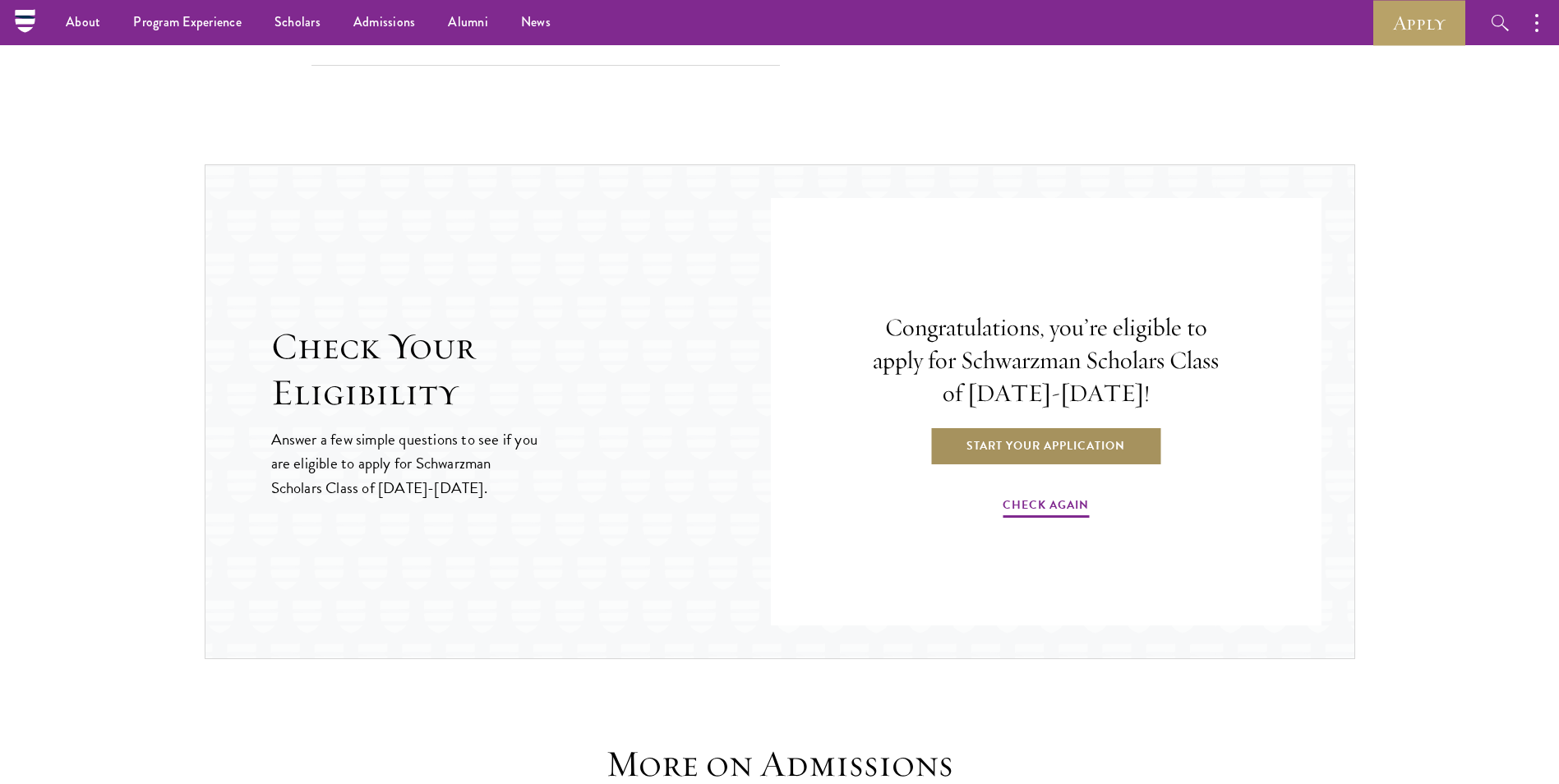
click at [1094, 456] on link "Start Your Application" at bounding box center [1046, 446] width 232 height 40
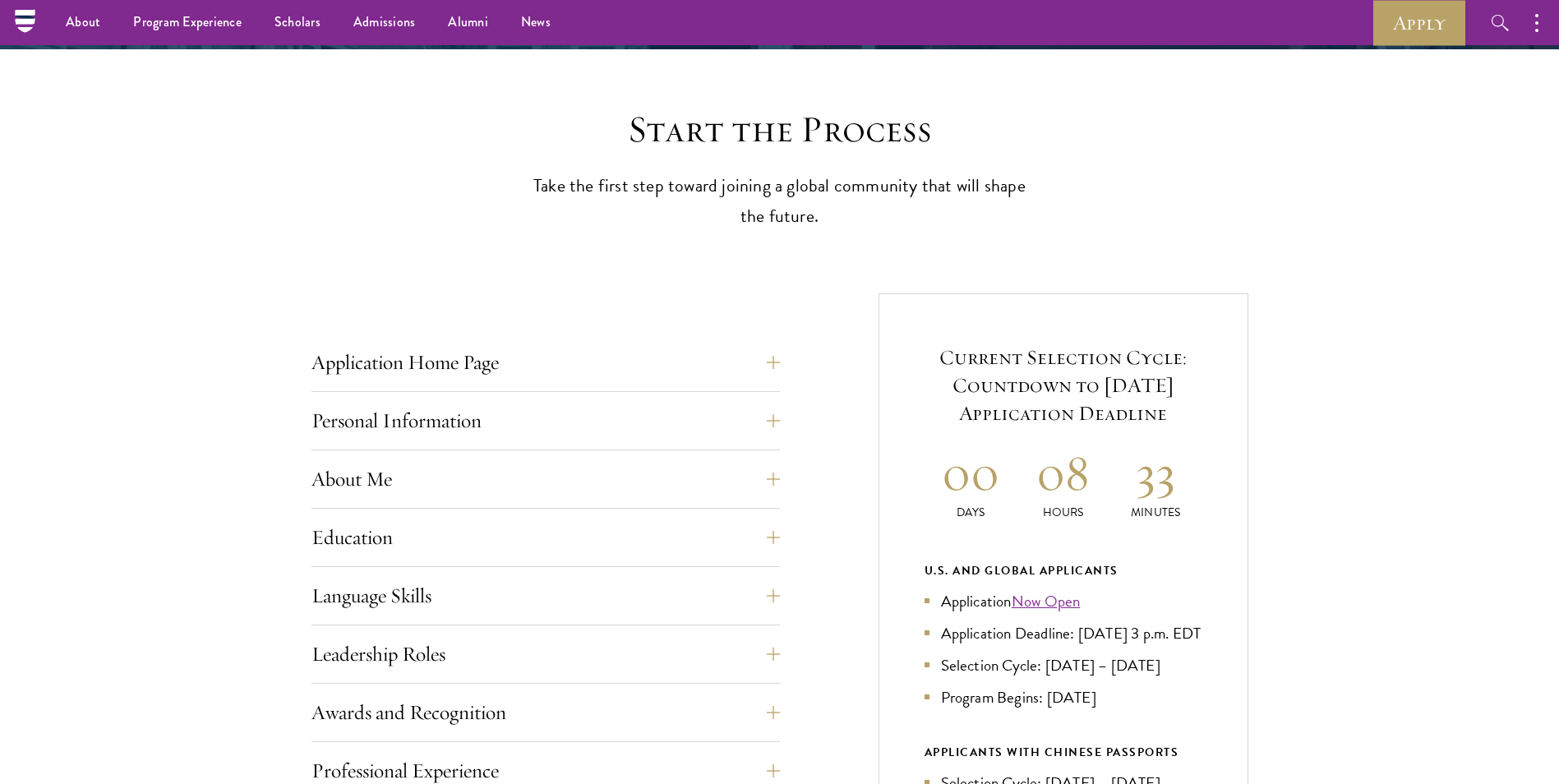
scroll to position [82, 0]
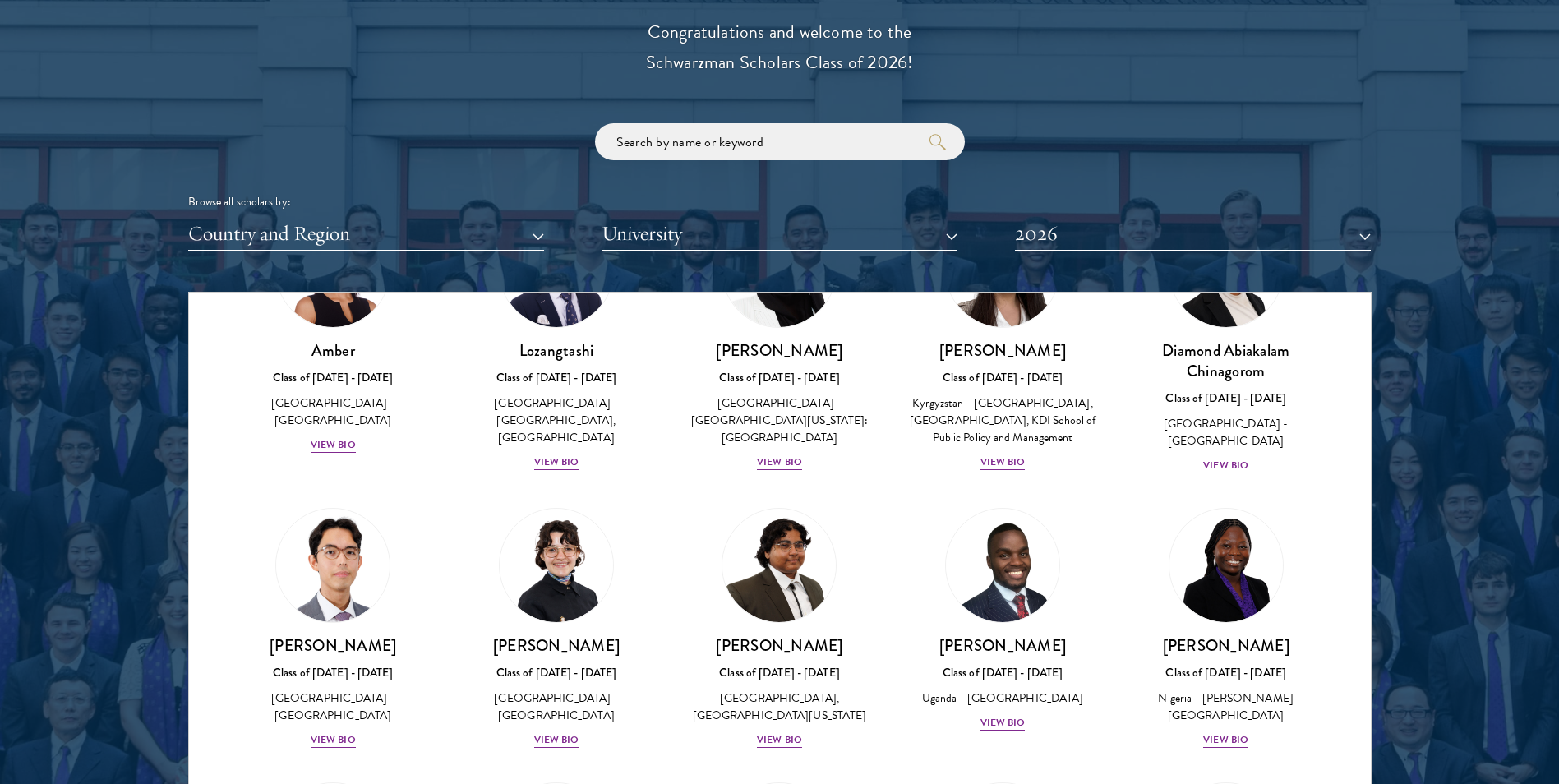
scroll to position [329, 0]
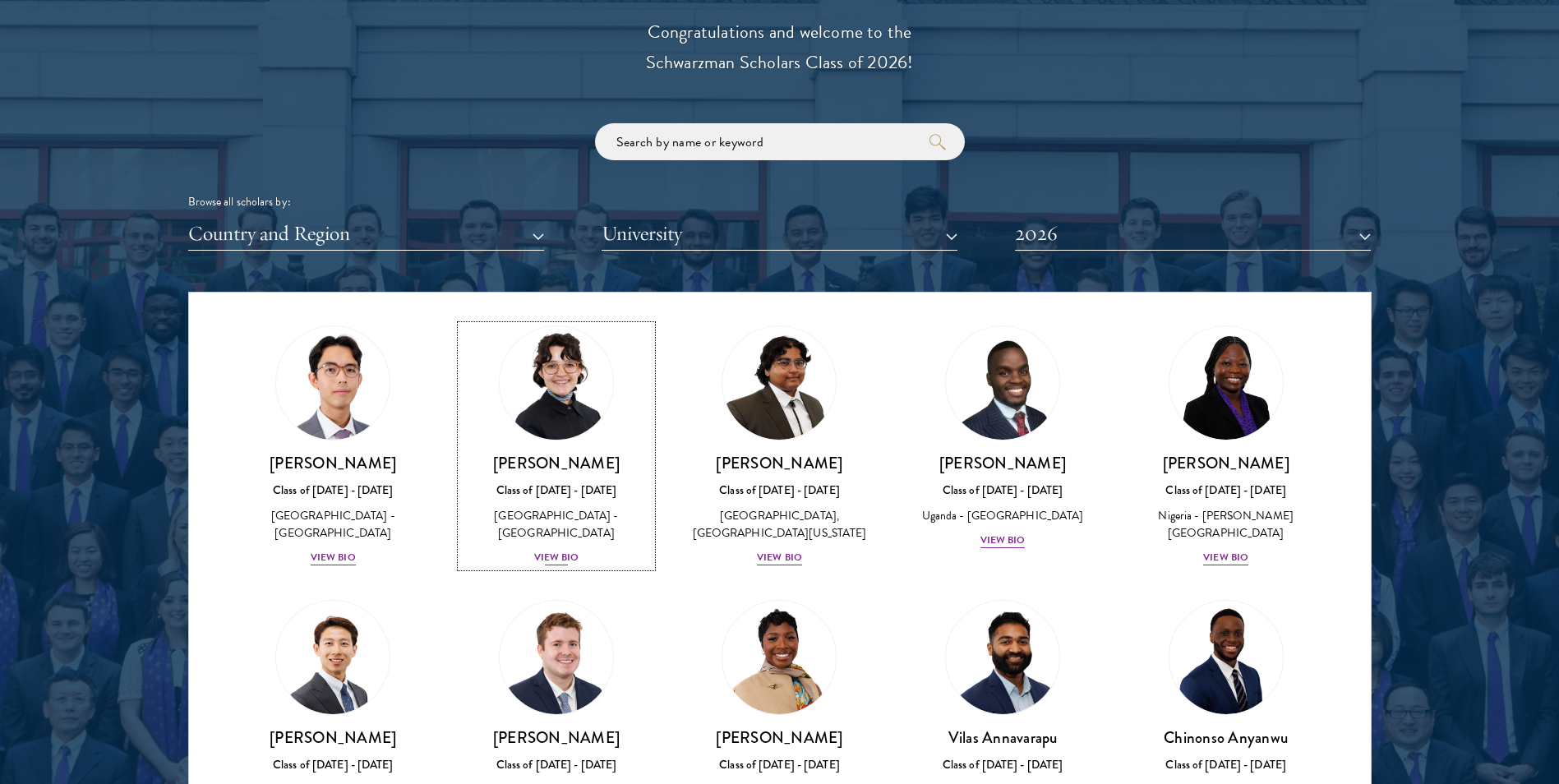
click at [534, 516] on div "[PERSON_NAME] Class of [DATE] - [DATE] [GEOGRAPHIC_DATA] - [GEOGRAPHIC_DATA] Vi…" at bounding box center [556, 509] width 190 height 114
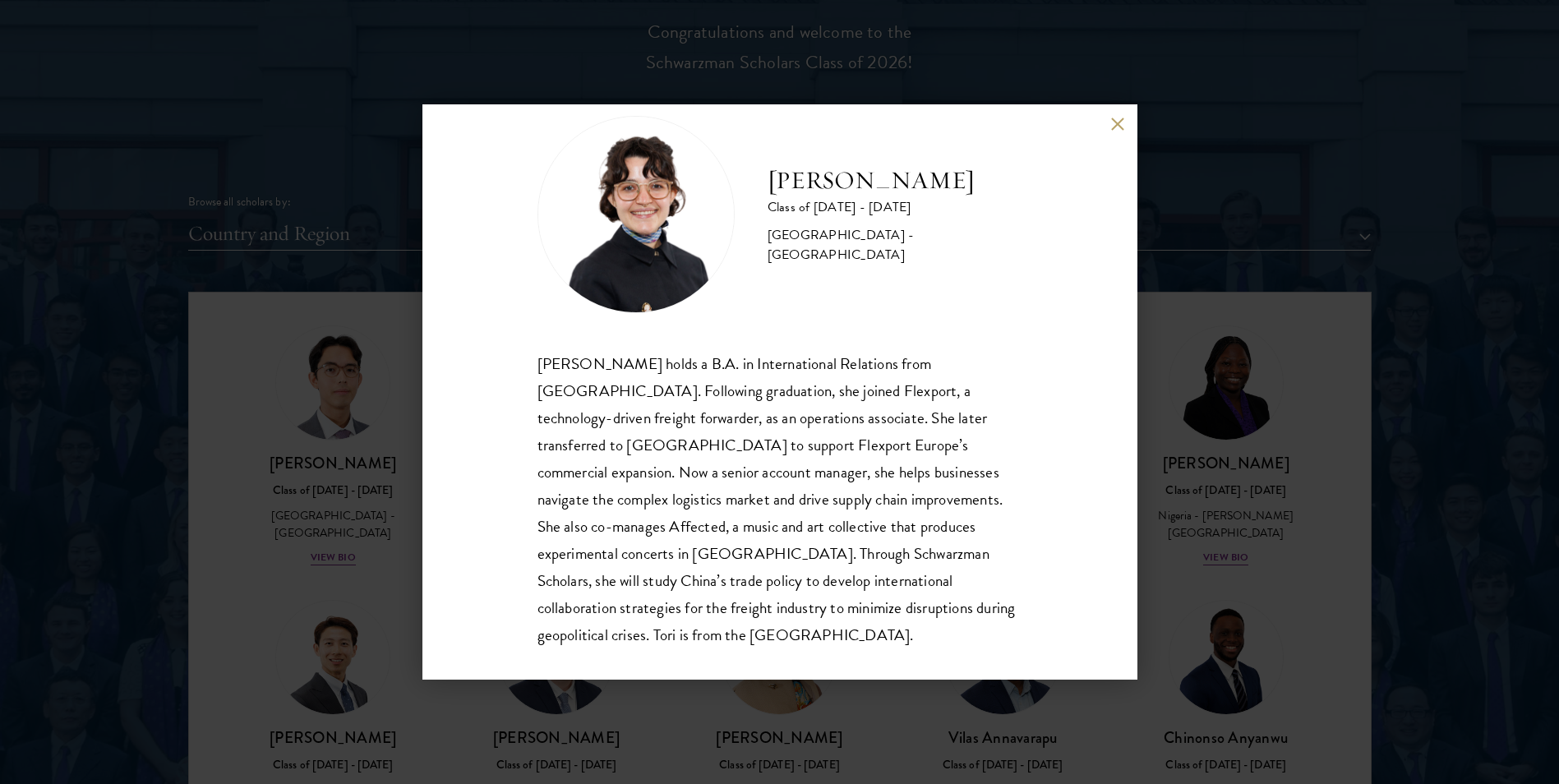
scroll to position [57, 0]
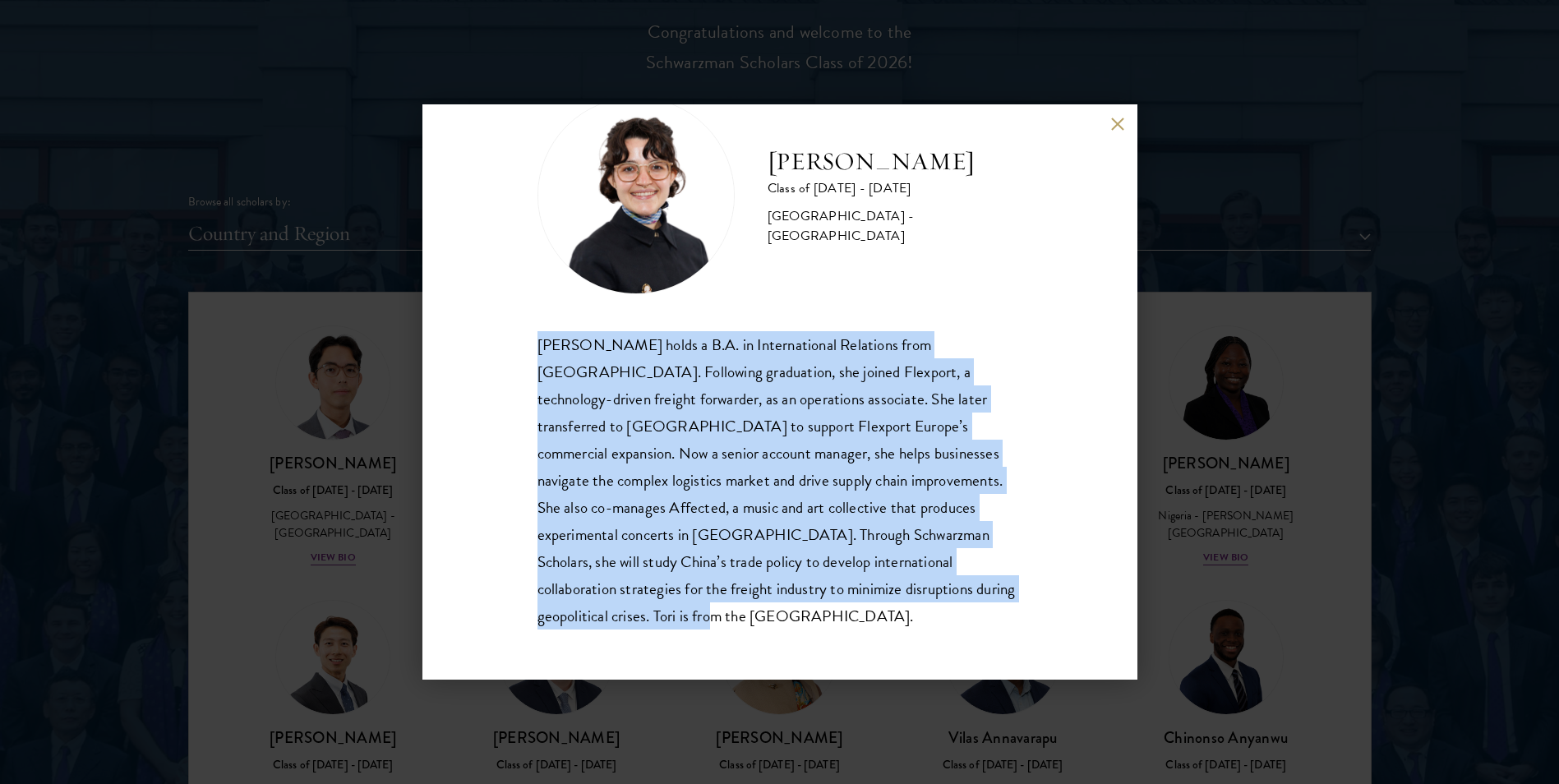
drag, startPoint x: 532, startPoint y: 334, endPoint x: 603, endPoint y: 650, distance: 323.9
click at [603, 650] on div "[PERSON_NAME] Class of [DATE] - [DATE] [GEOGRAPHIC_DATA] - [GEOGRAPHIC_DATA] [P…" at bounding box center [780, 392] width 715 height 575
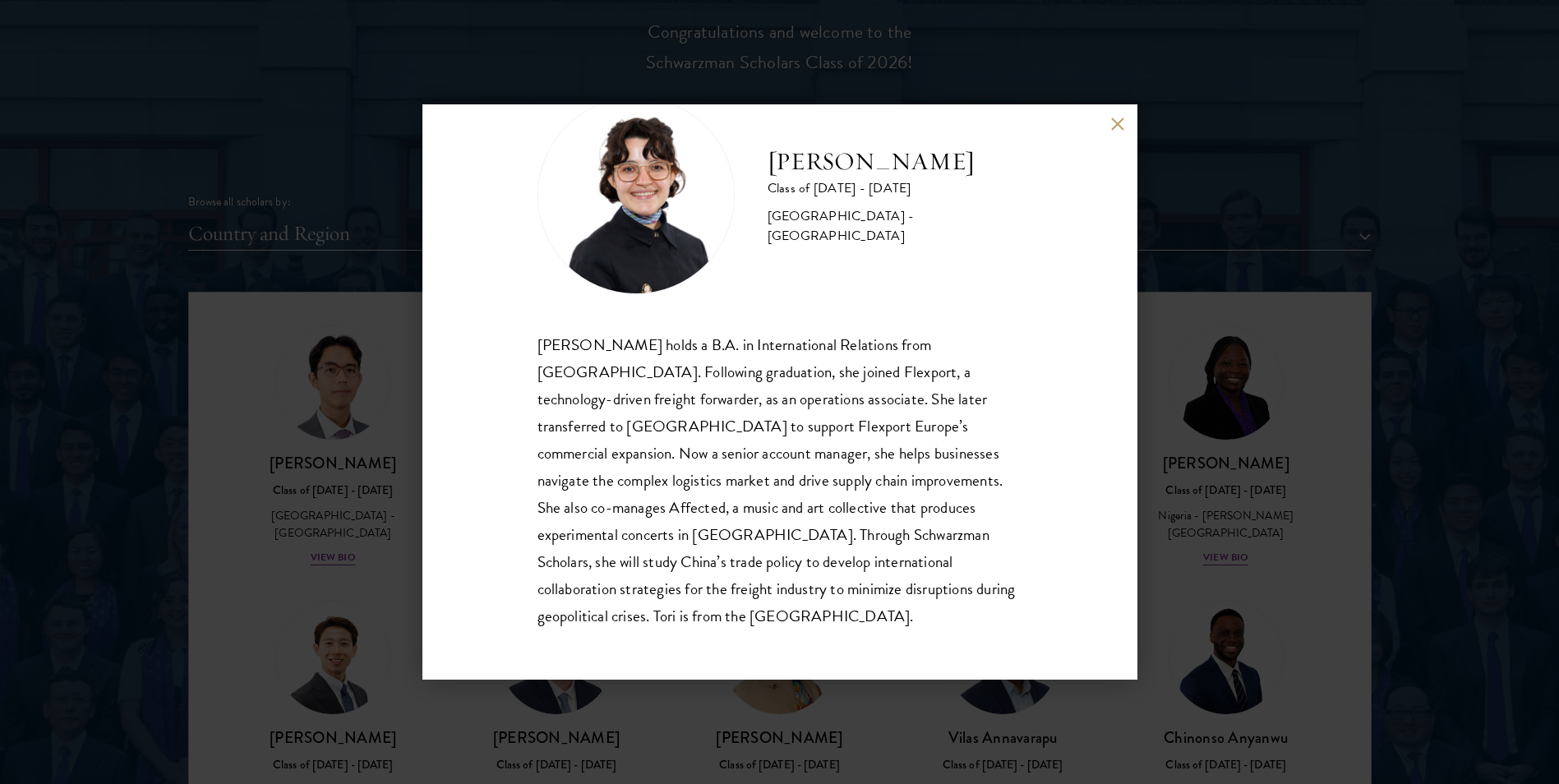
drag, startPoint x: 603, startPoint y: 650, endPoint x: 610, endPoint y: 647, distance: 7.6
click at [610, 647] on div "Victoria Agostini Class of 2025 - 2026 United States of America - Pomona Colleg…" at bounding box center [780, 392] width 715 height 575
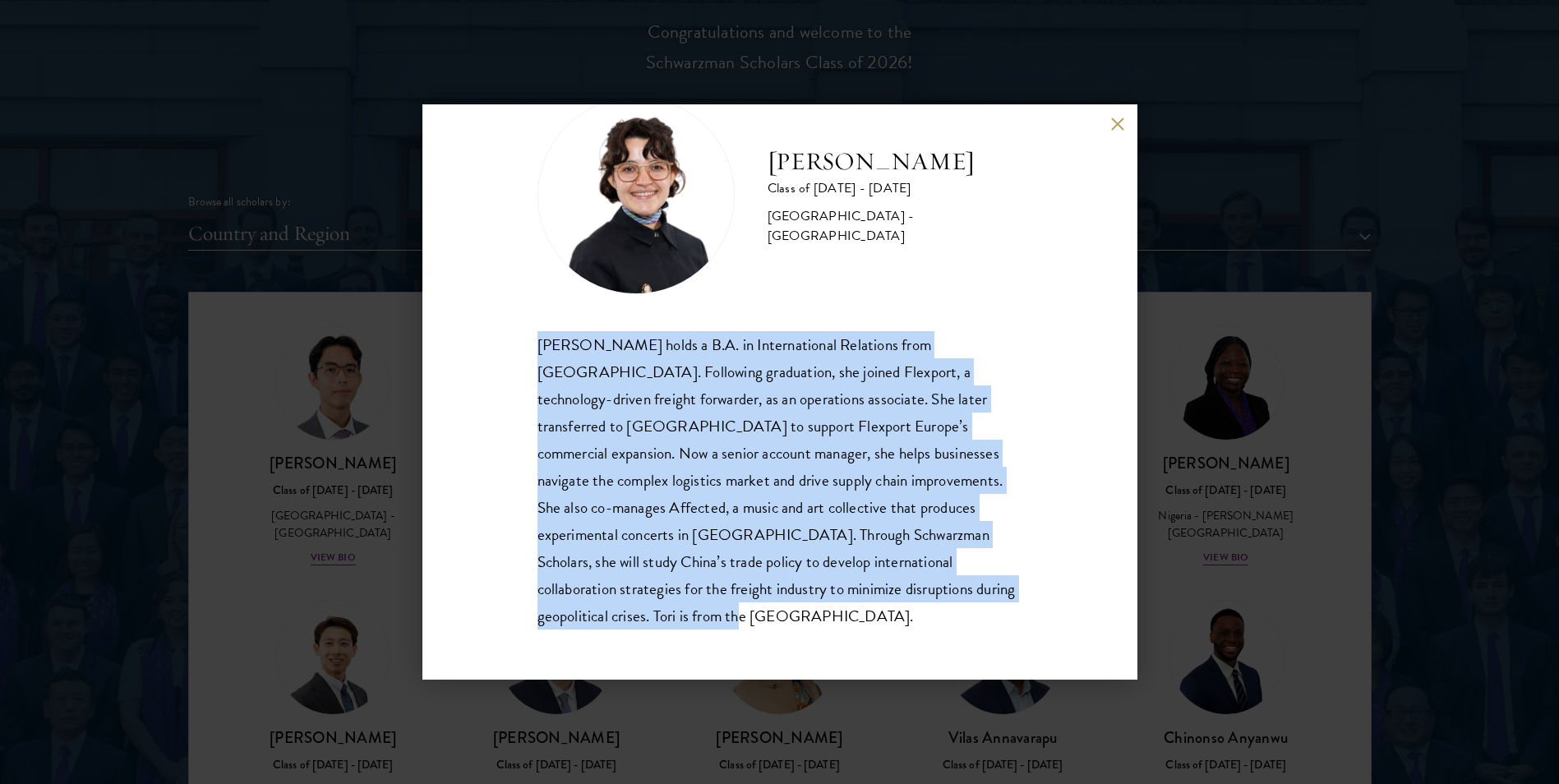
drag, startPoint x: 646, startPoint y: 627, endPoint x: 517, endPoint y: 345, distance: 310.1
click at [517, 345] on div "Victoria Agostini Class of 2025 - 2026 United States of America - Pomona Colleg…" at bounding box center [780, 392] width 715 height 575
copy div "Victoria Agostini holds a B.A. in International Relations from Pomona College. …"
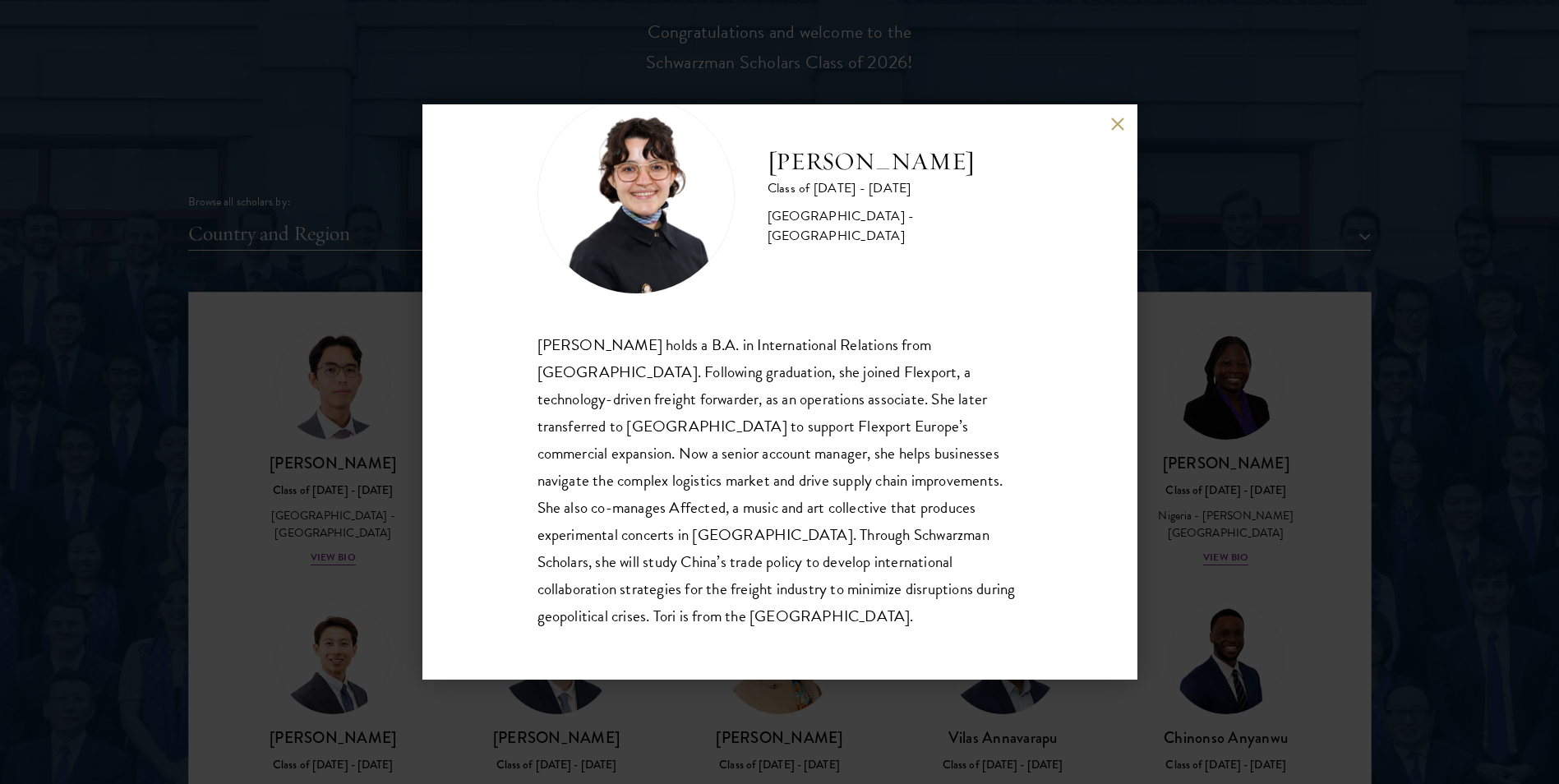
click at [1224, 517] on div "Victoria Agostini Class of 2025 - 2026 United States of America - Pomona Colleg…" at bounding box center [779, 392] width 1559 height 784
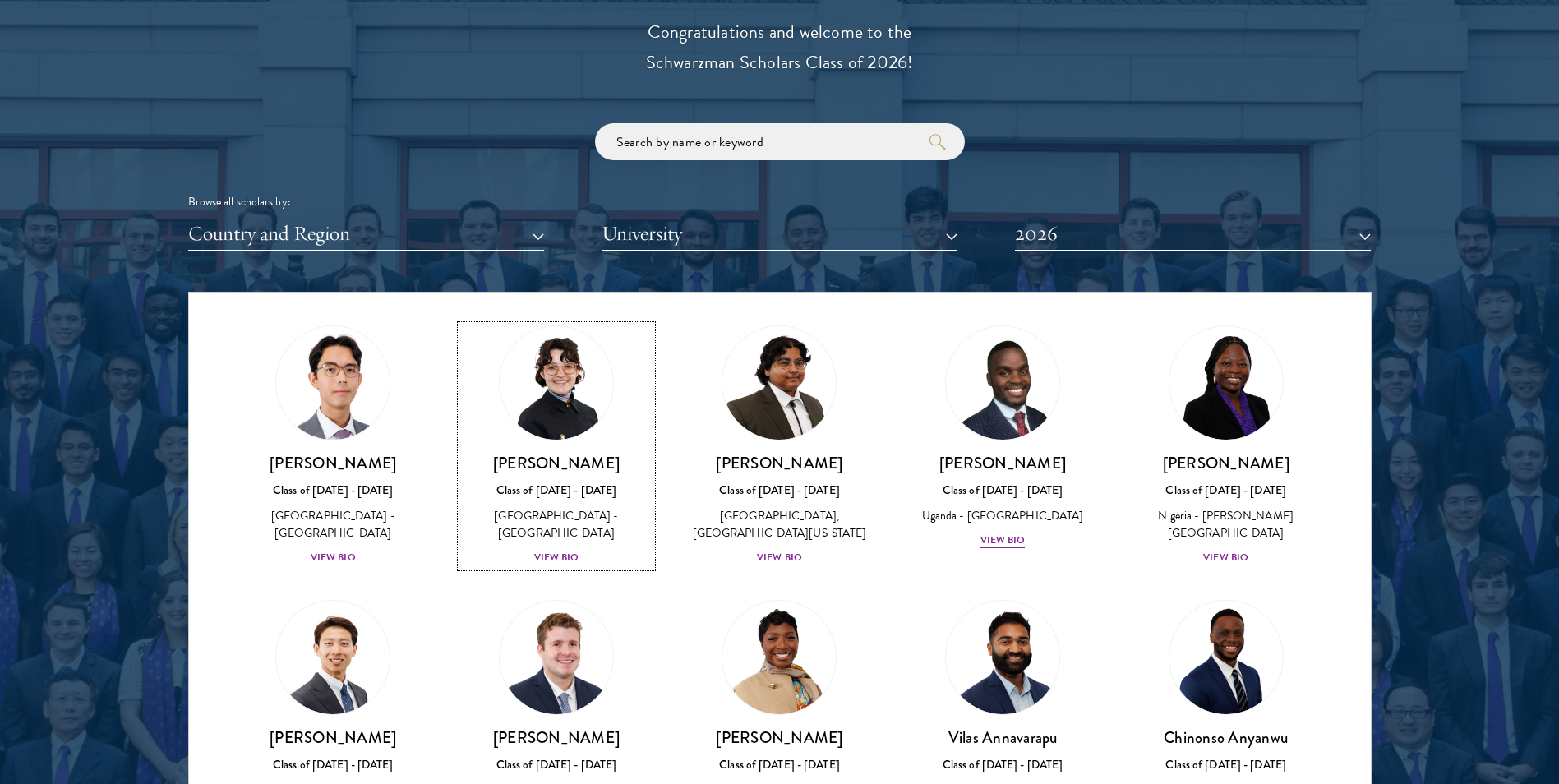
click at [1222, 440] on img at bounding box center [1227, 383] width 114 height 114
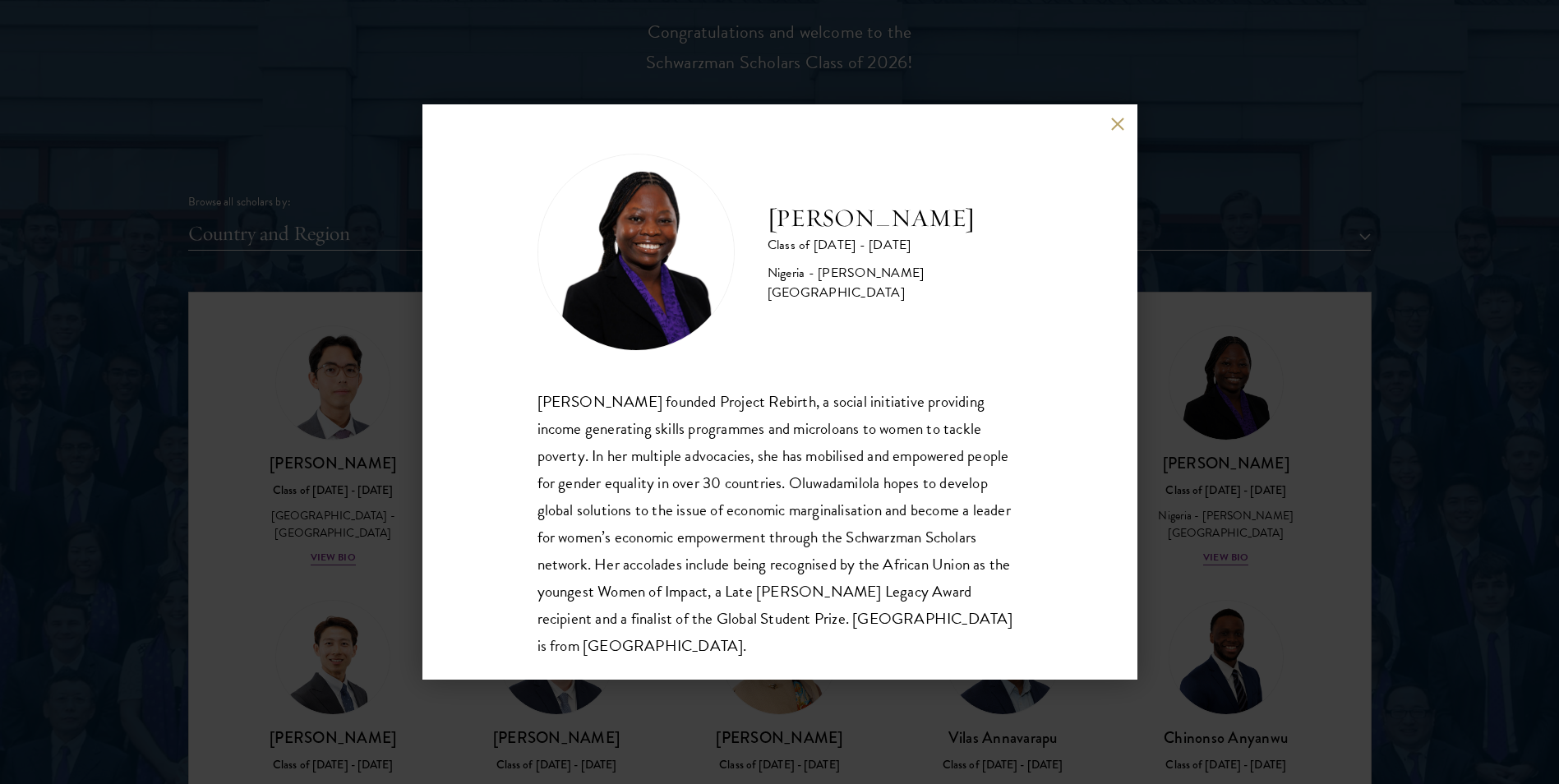
drag, startPoint x: 1226, startPoint y: 262, endPoint x: 1116, endPoint y: 136, distance: 167.3
click at [1223, 262] on div "Oluwadamilola Akintewe Class of 2025 - 2026 Nigeria - Adekunle Ajasin Universit…" at bounding box center [779, 392] width 1559 height 784
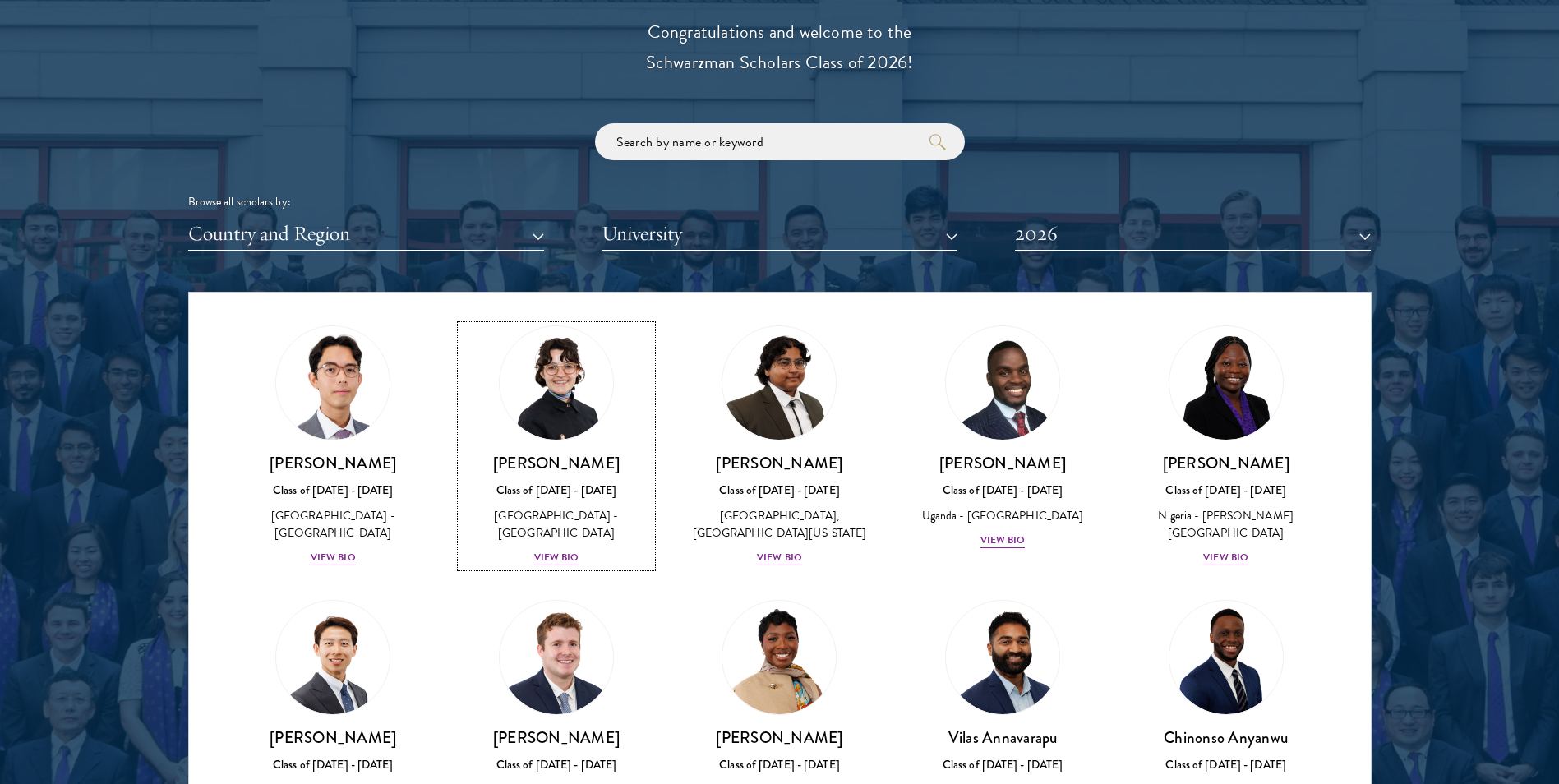
drag, startPoint x: 1116, startPoint y: 136, endPoint x: 1114, endPoint y: 127, distance: 9.2
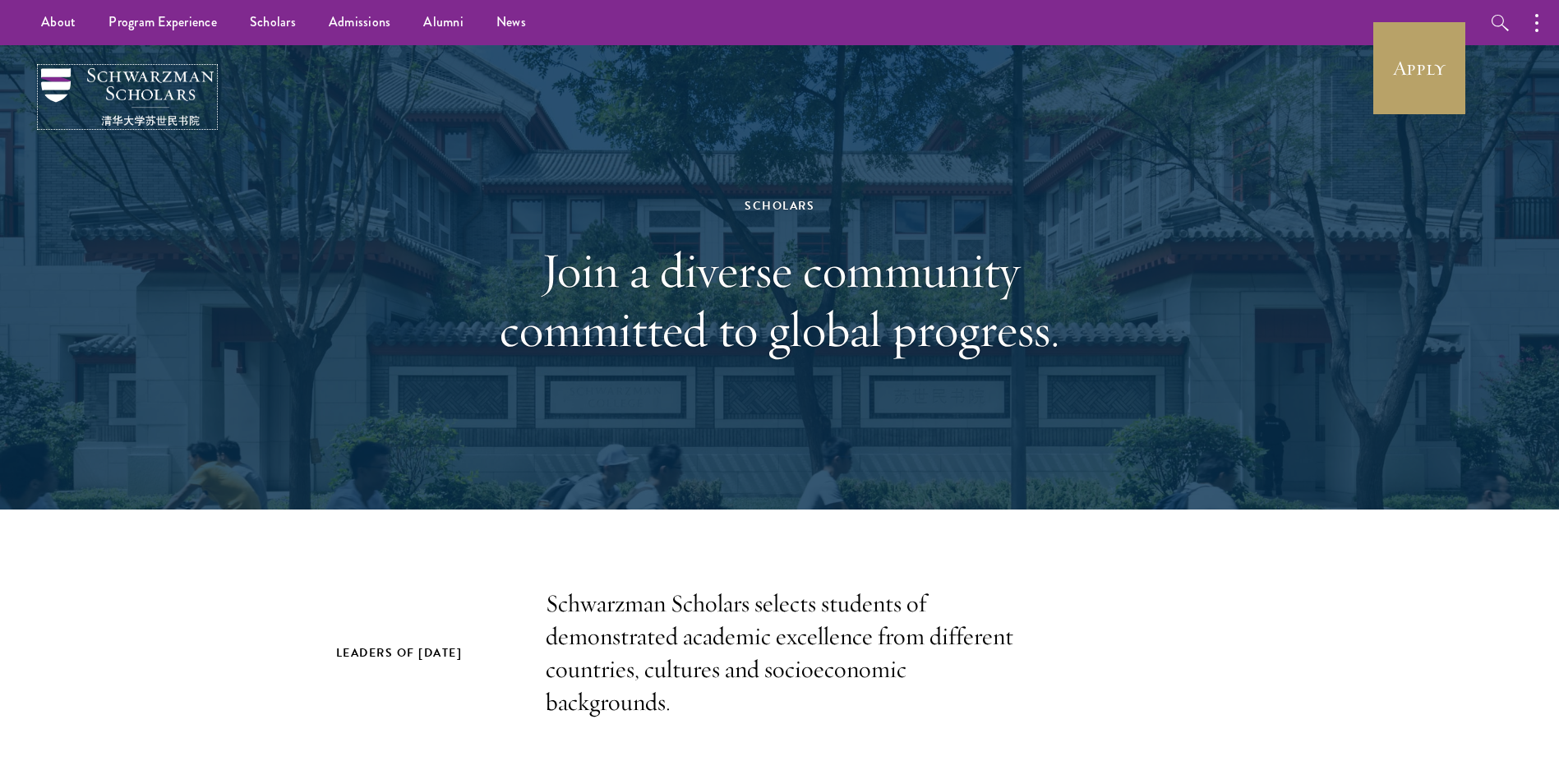
click at [164, 72] on img at bounding box center [127, 96] width 172 height 58
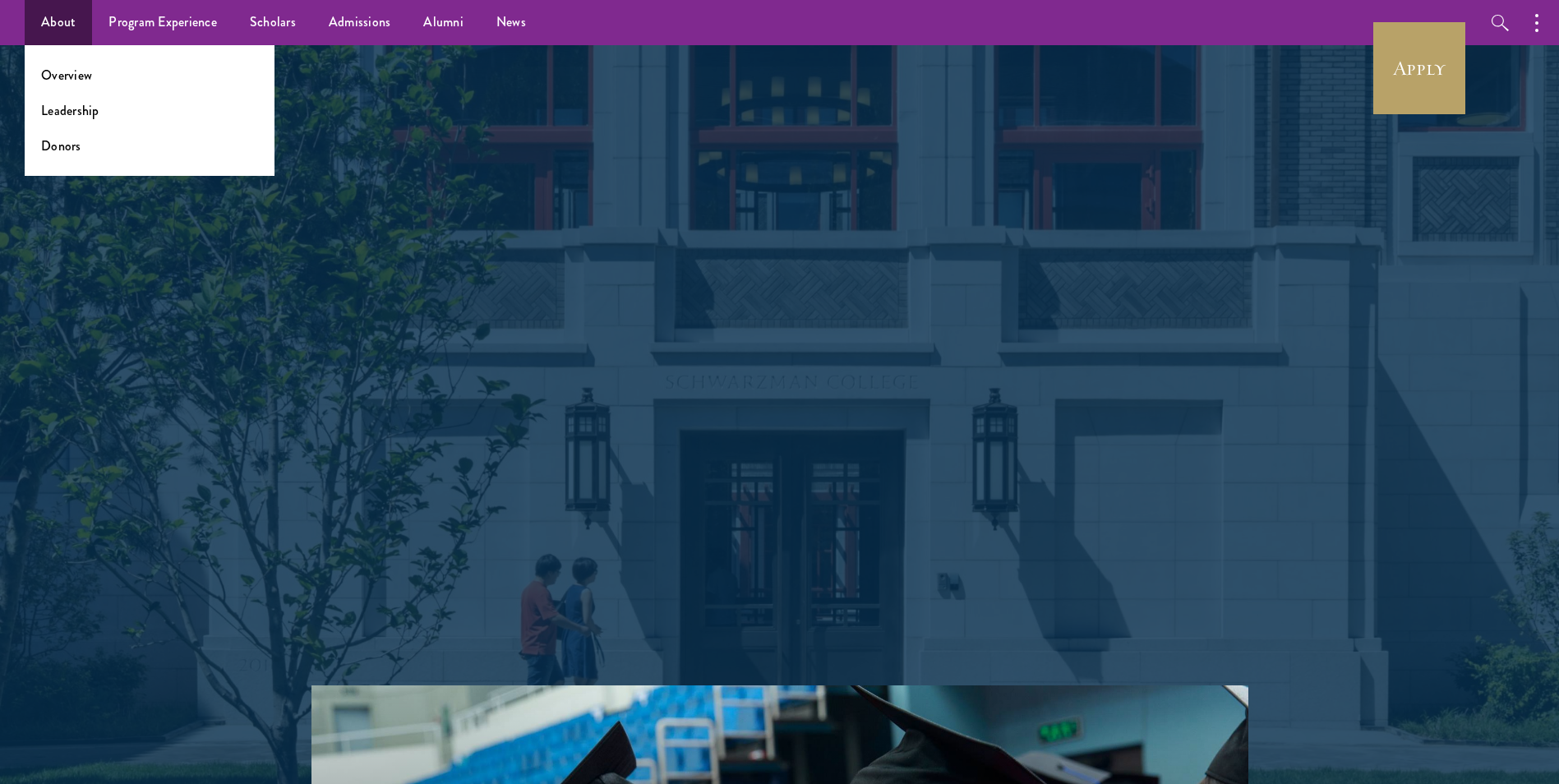
click at [72, 59] on ul "Overview Leadership Donors" at bounding box center [150, 111] width 250 height 131
click at [74, 71] on link "Overview" at bounding box center [66, 75] width 51 height 19
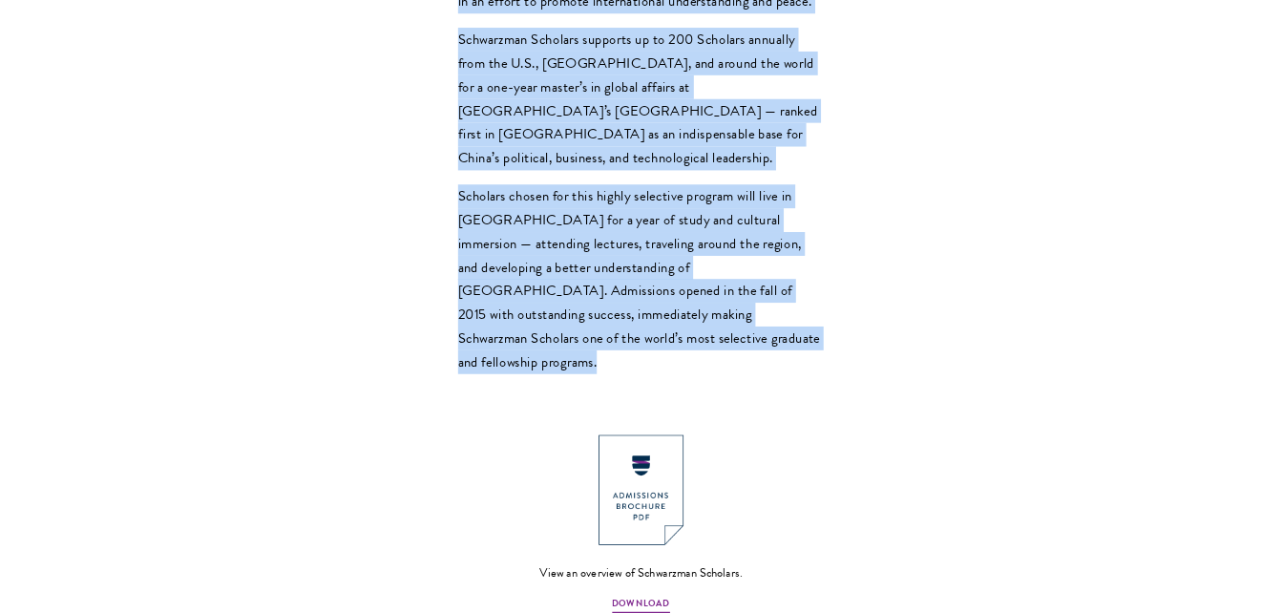
scroll to position [1718, 0]
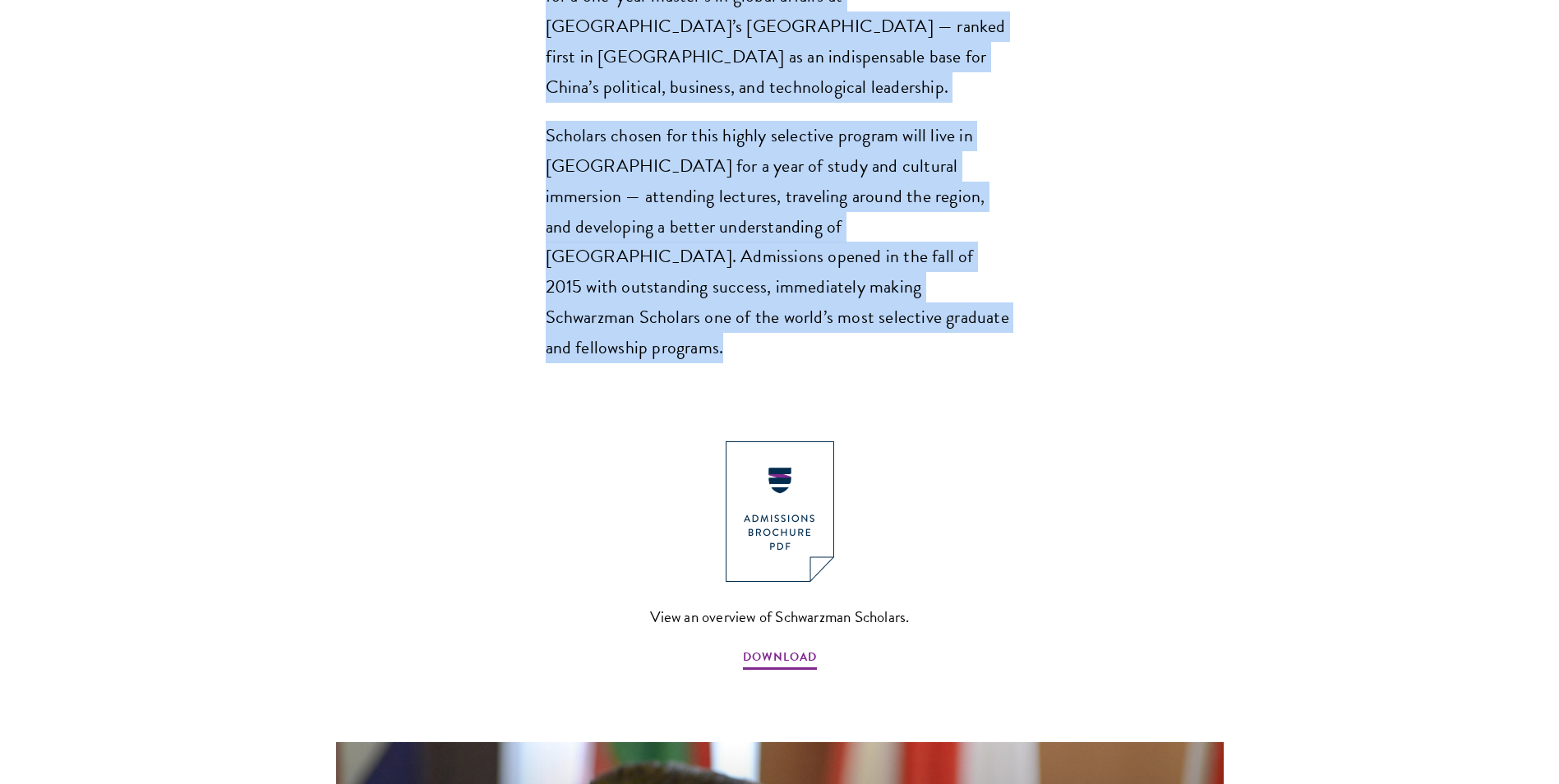
drag, startPoint x: 449, startPoint y: 306, endPoint x: 747, endPoint y: 300, distance: 298.1
click at [747, 300] on section "Opportunity in [GEOGRAPHIC_DATA] Gain firsthand experience in [GEOGRAPHIC_DATA]…" at bounding box center [779, 176] width 1559 height 2136
copy section "Loremipsum Dolorsit ame’c adip elits doei tem incid – ut’l etdol magnaali e adm…"
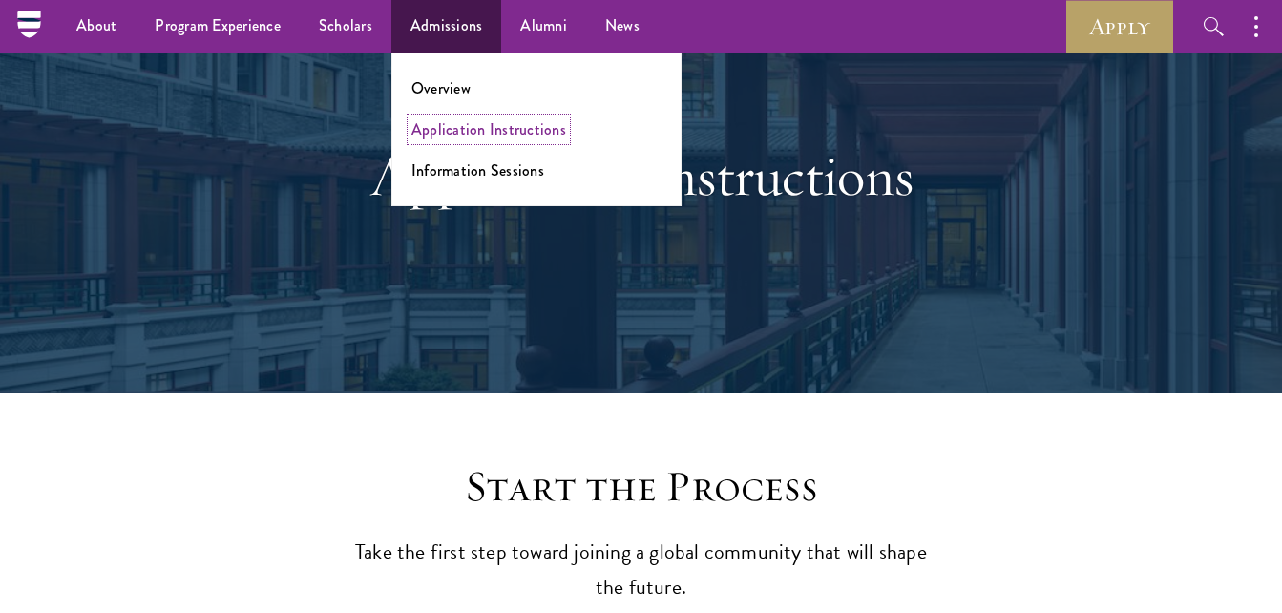
click at [463, 132] on link "Application Instructions" at bounding box center [488, 129] width 155 height 22
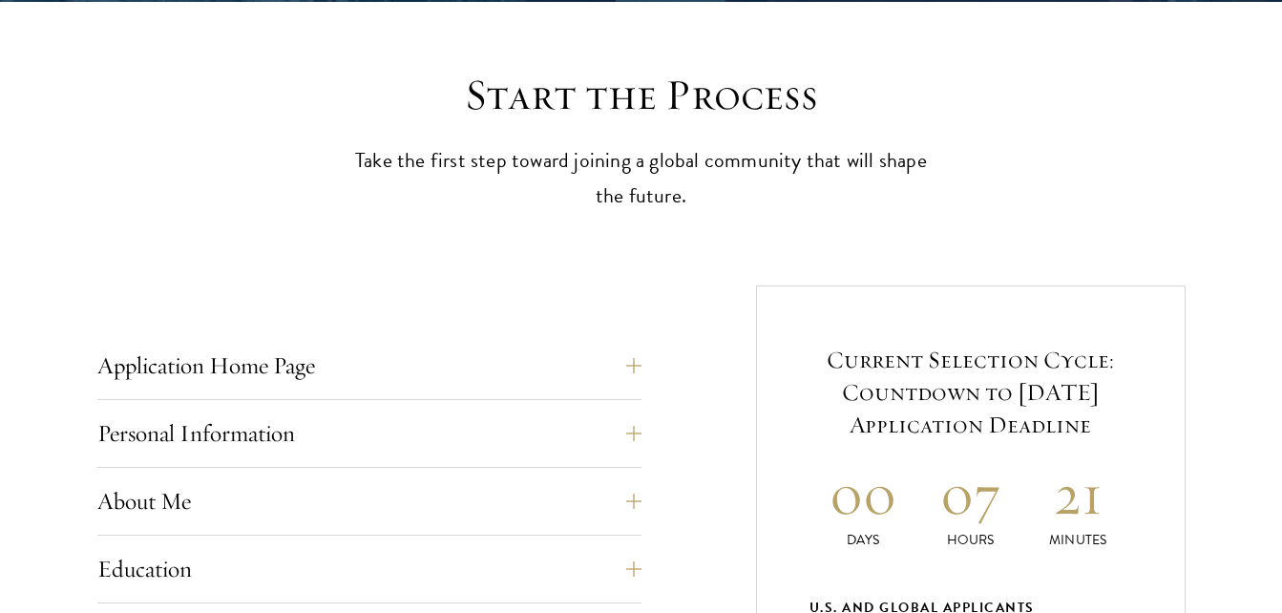
scroll to position [668, 0]
